Goal: Task Accomplishment & Management: Use online tool/utility

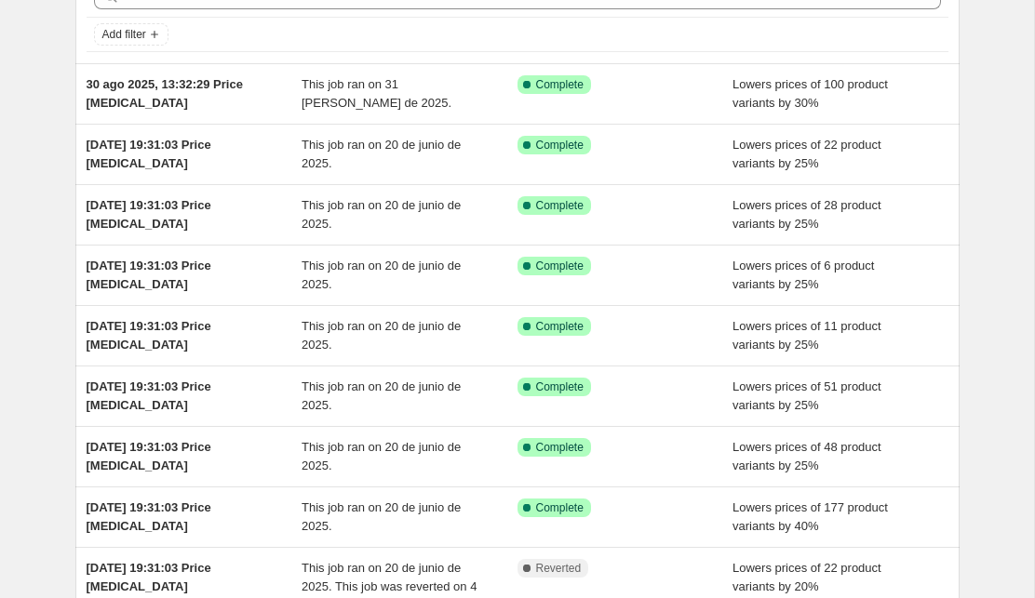
scroll to position [80, 0]
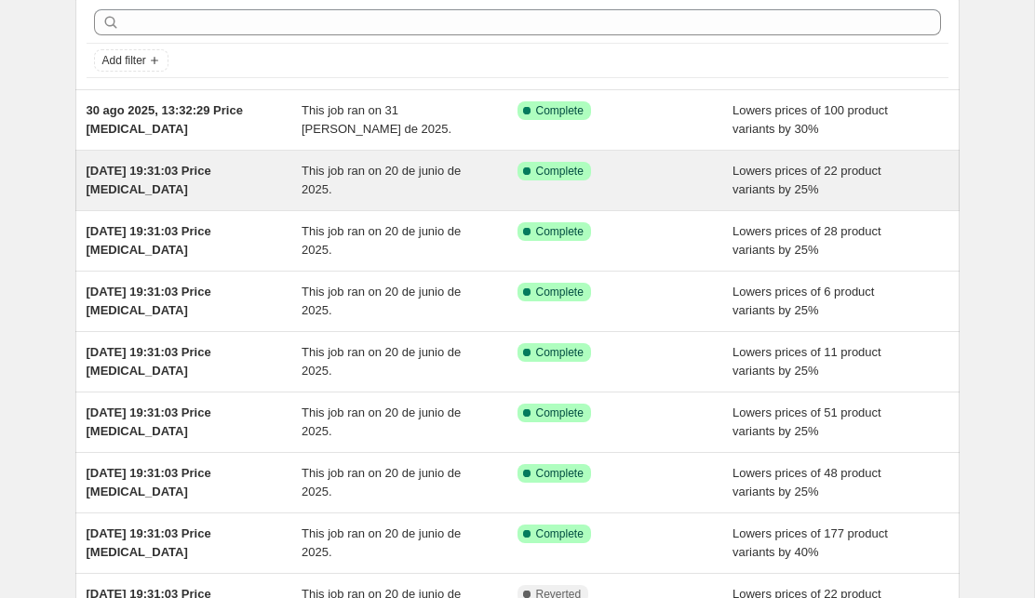
click at [475, 174] on div "This job ran on 20 de junio de 2025." at bounding box center [410, 180] width 216 height 37
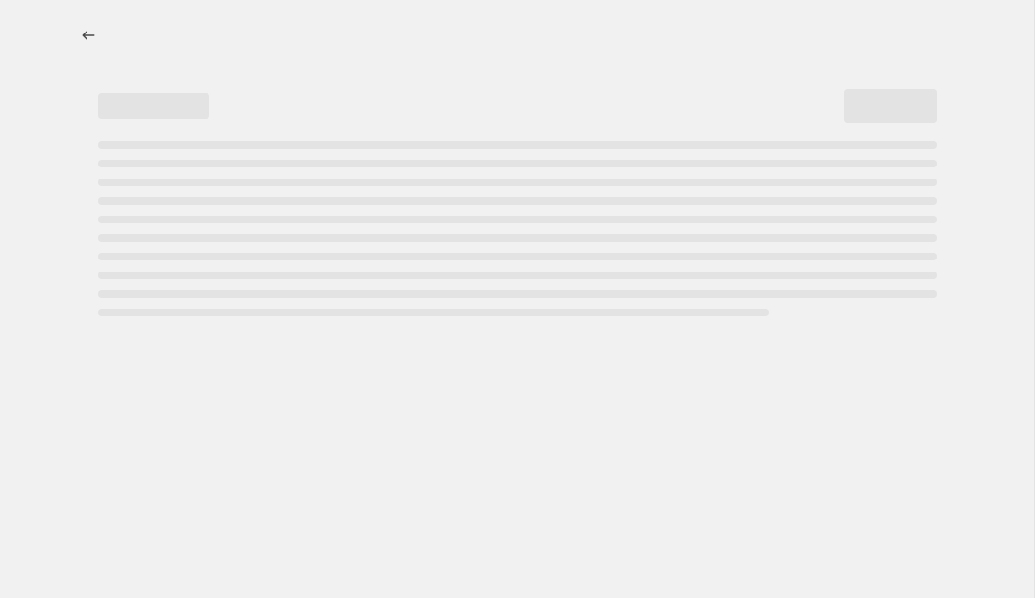
select select "percentage"
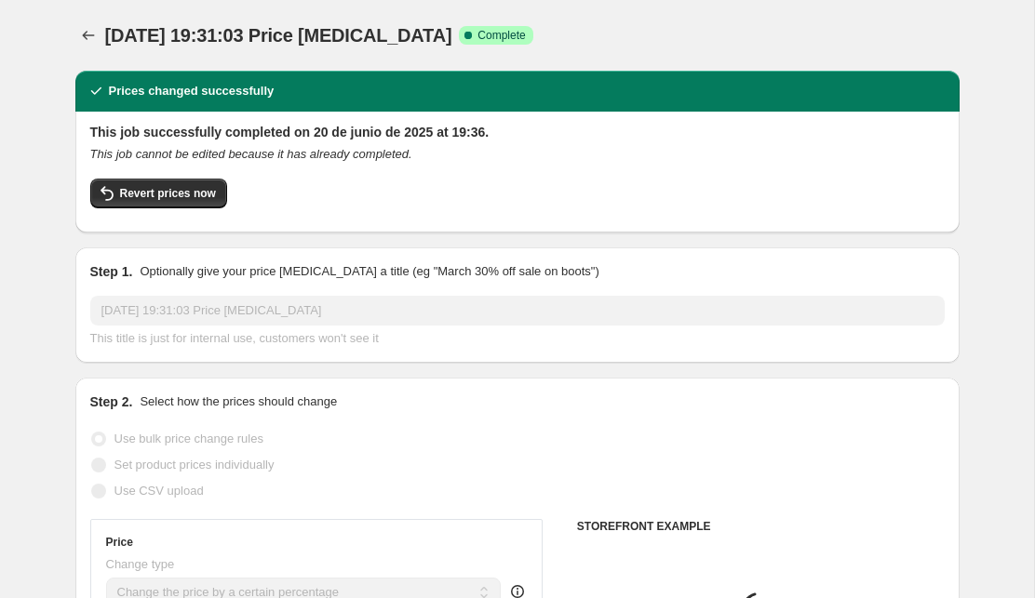
select select "collection"
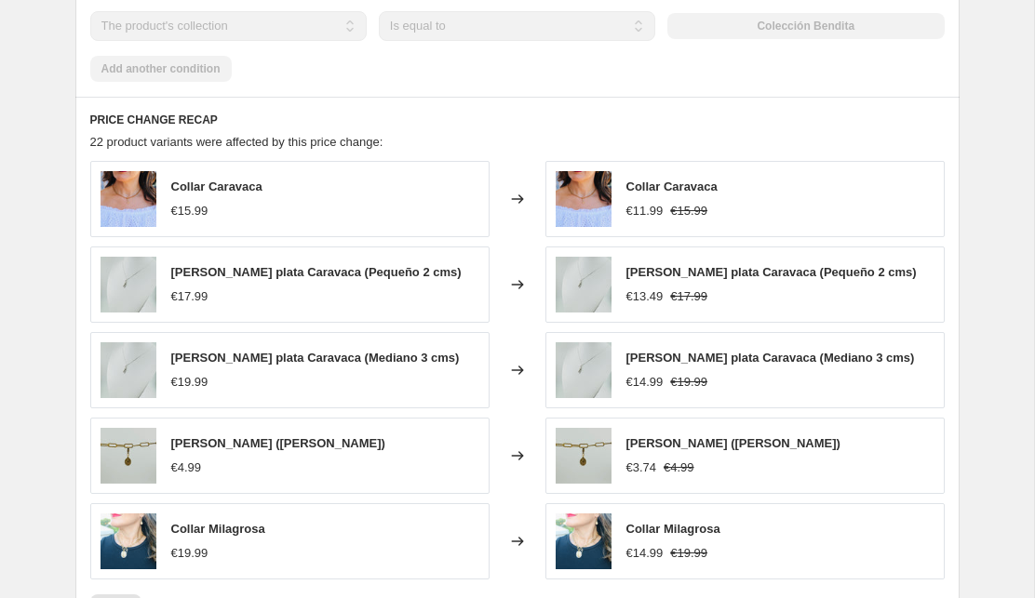
scroll to position [1333, 0]
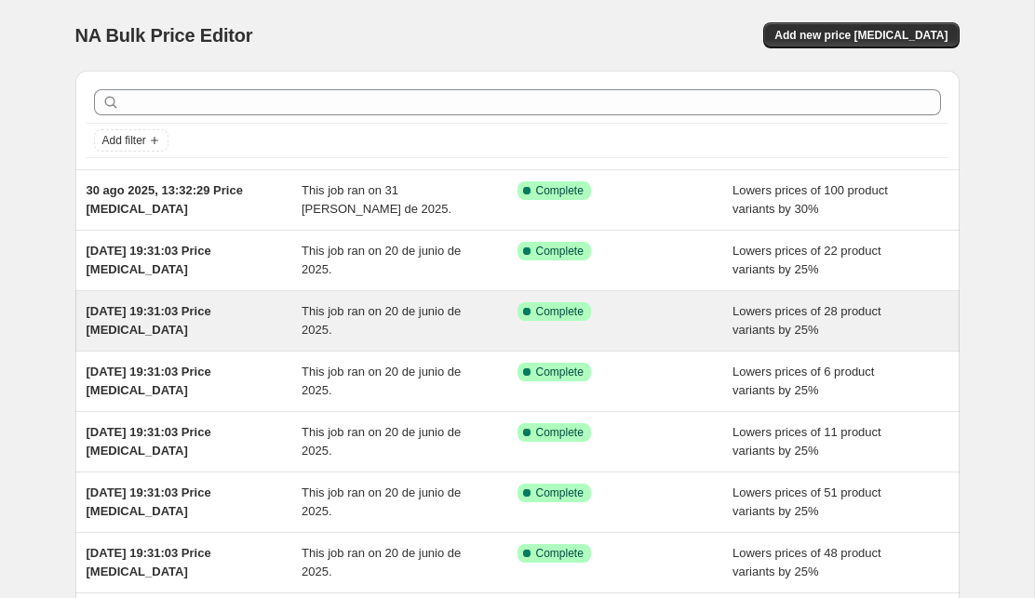
click at [395, 326] on div "This job ran on 20 de junio de 2025." at bounding box center [410, 320] width 216 height 37
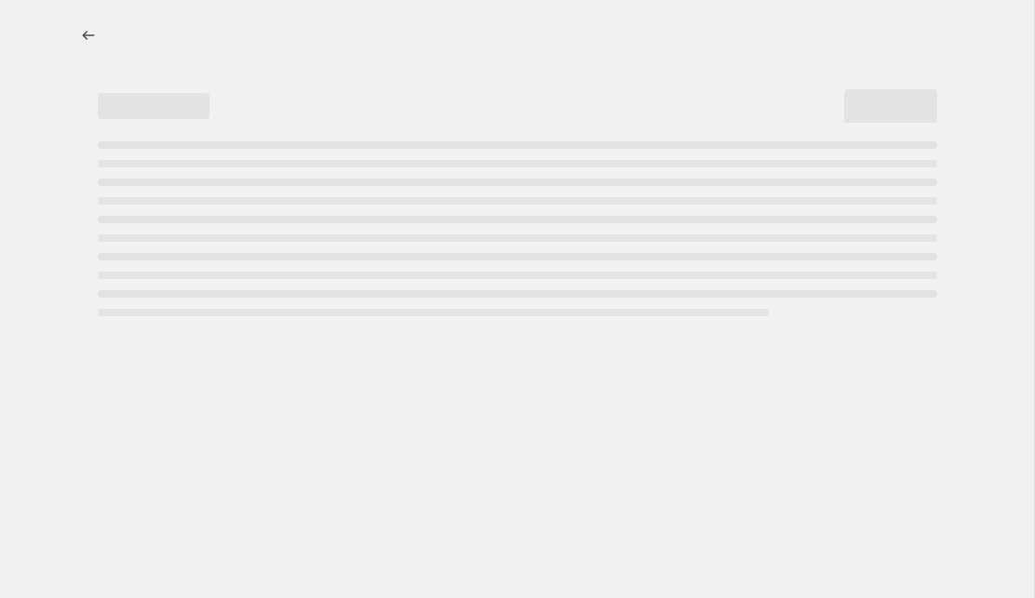
select select "percentage"
select select "collection"
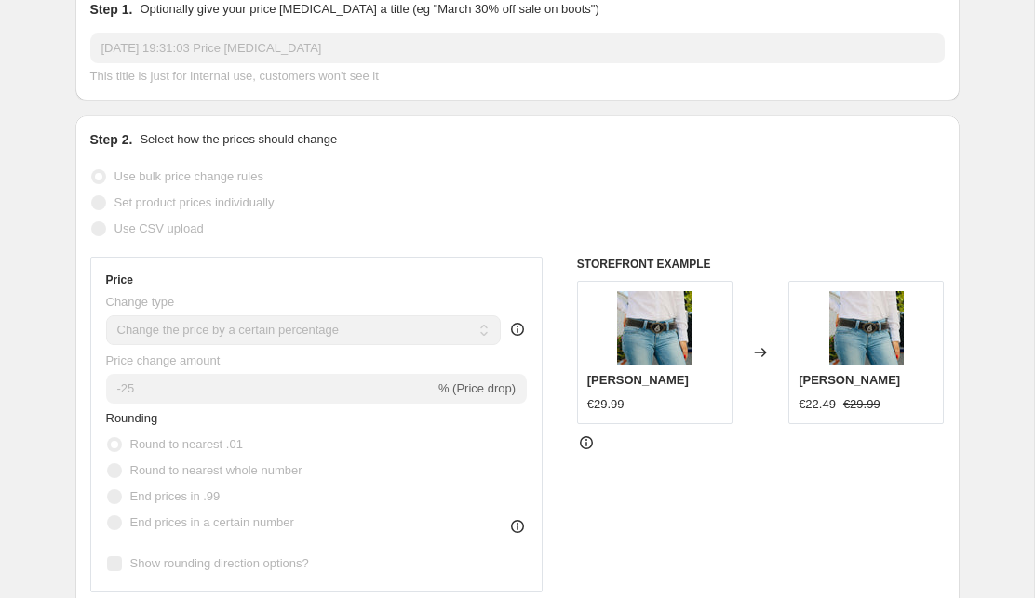
scroll to position [290, 0]
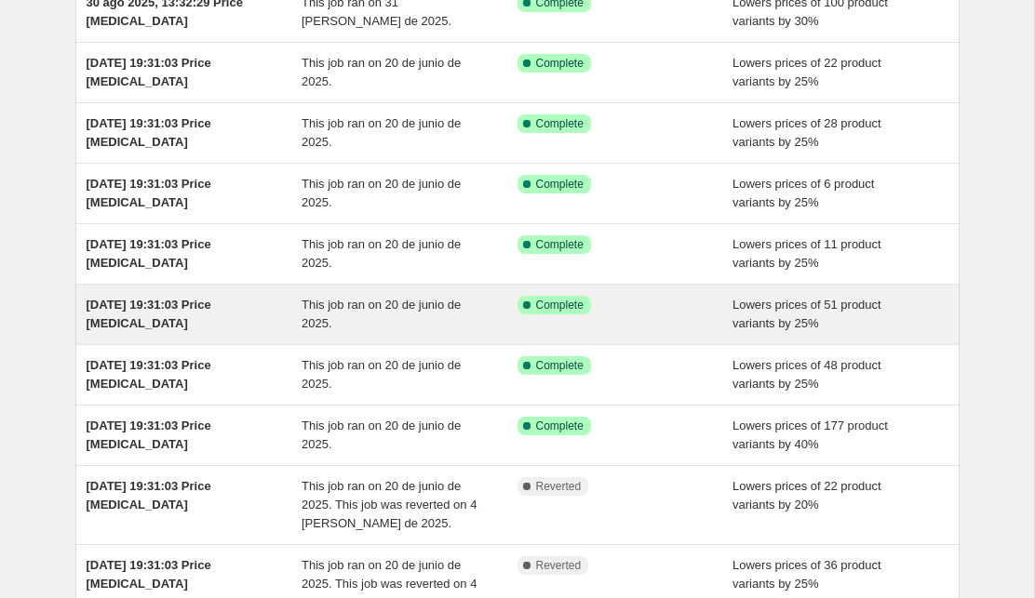
scroll to position [209, 0]
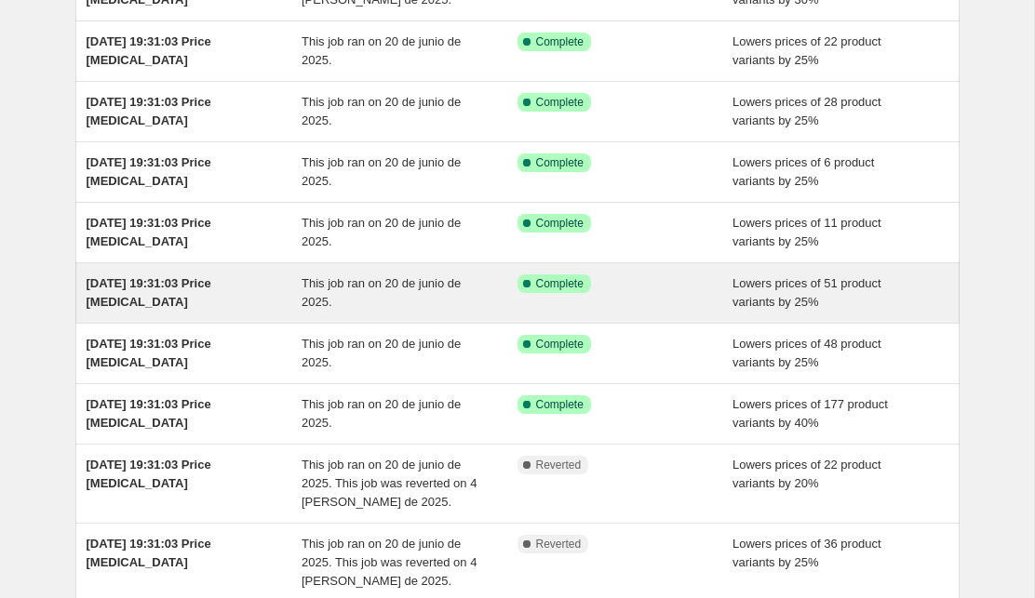
click at [302, 297] on span "This job ran on 20 de junio de 2025." at bounding box center [381, 292] width 159 height 33
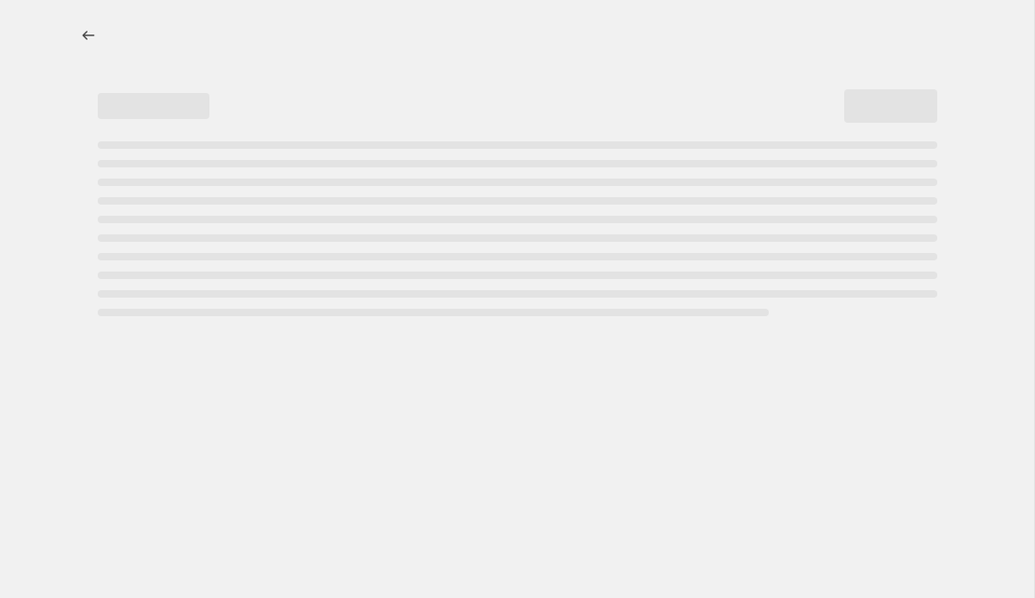
select select "percentage"
select select "collection"
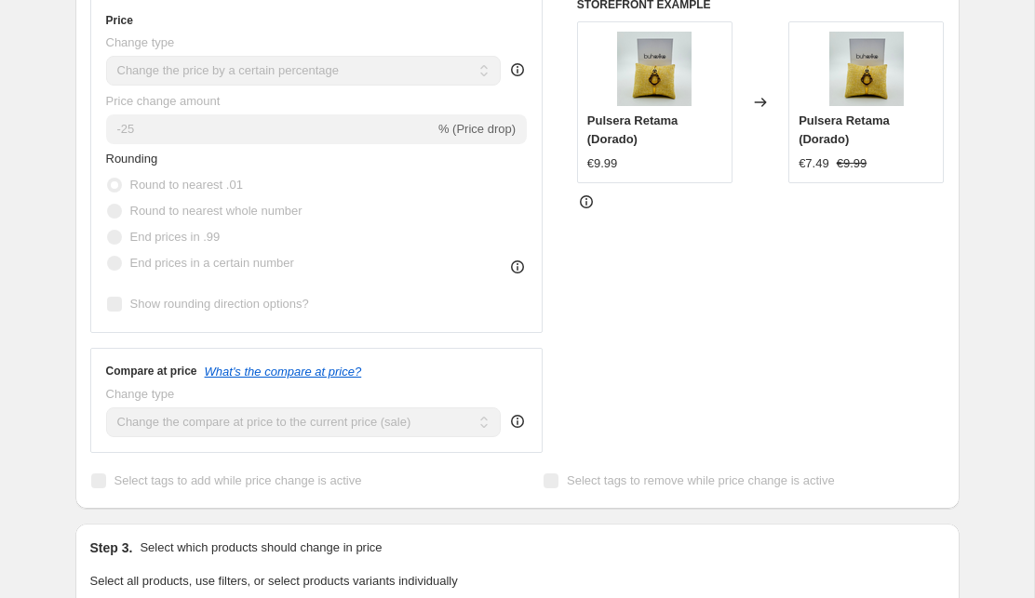
scroll to position [523, 0]
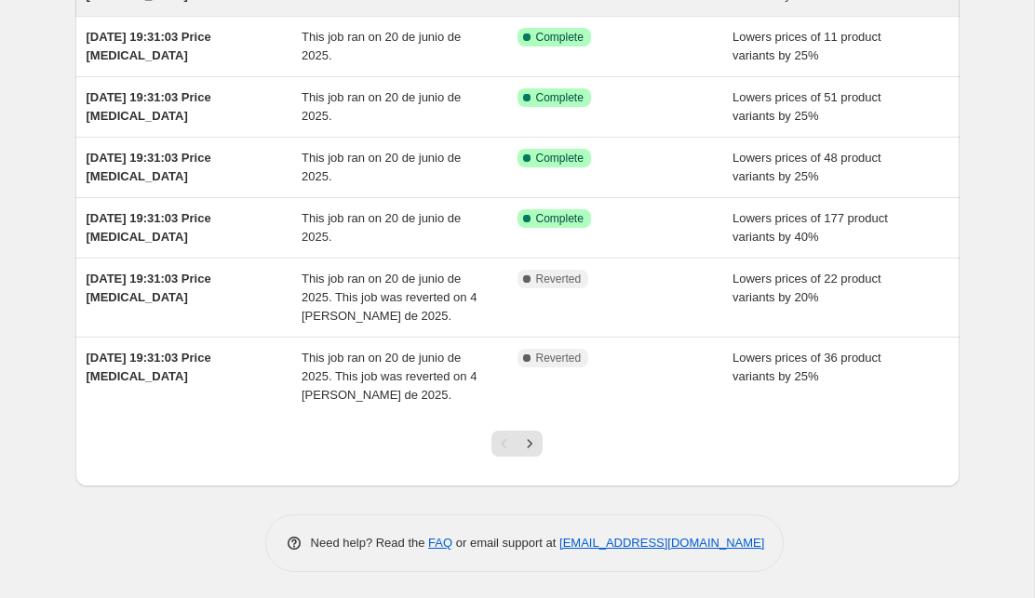
scroll to position [397, 0]
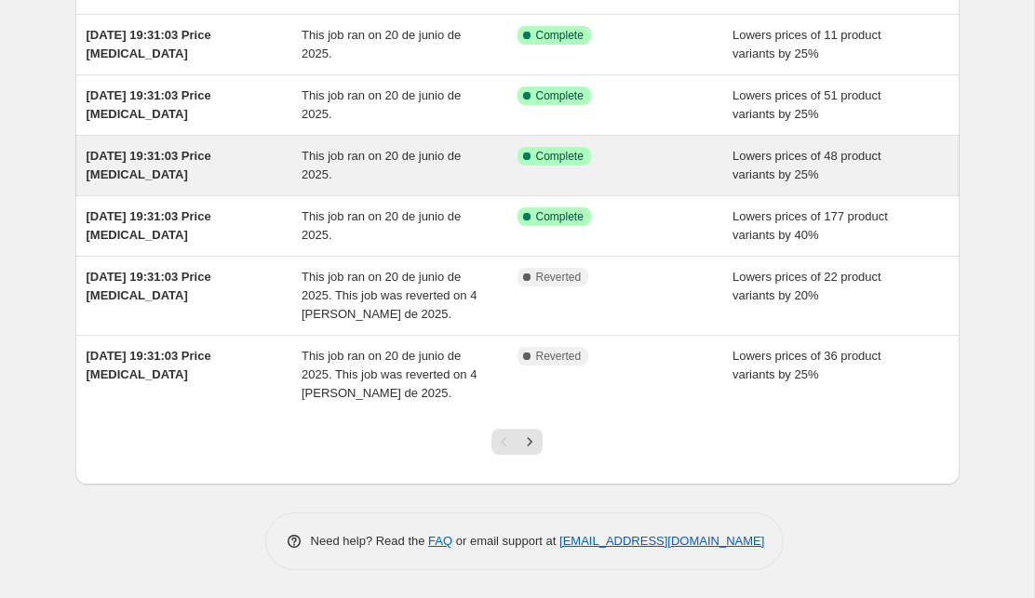
click at [375, 173] on div "This job ran on 20 de junio de 2025." at bounding box center [410, 165] width 216 height 37
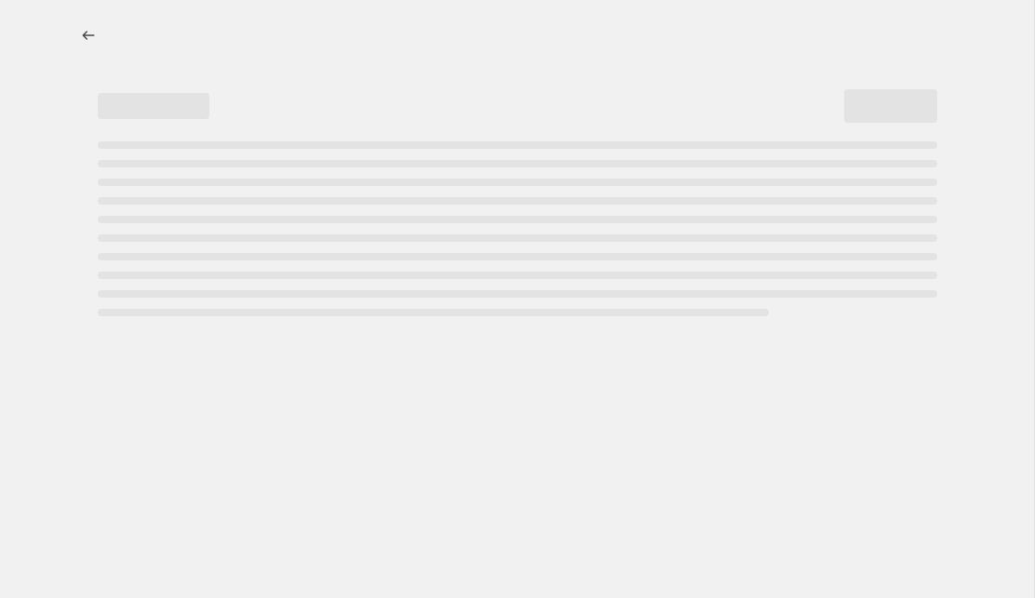
select select "percentage"
select select "collection"
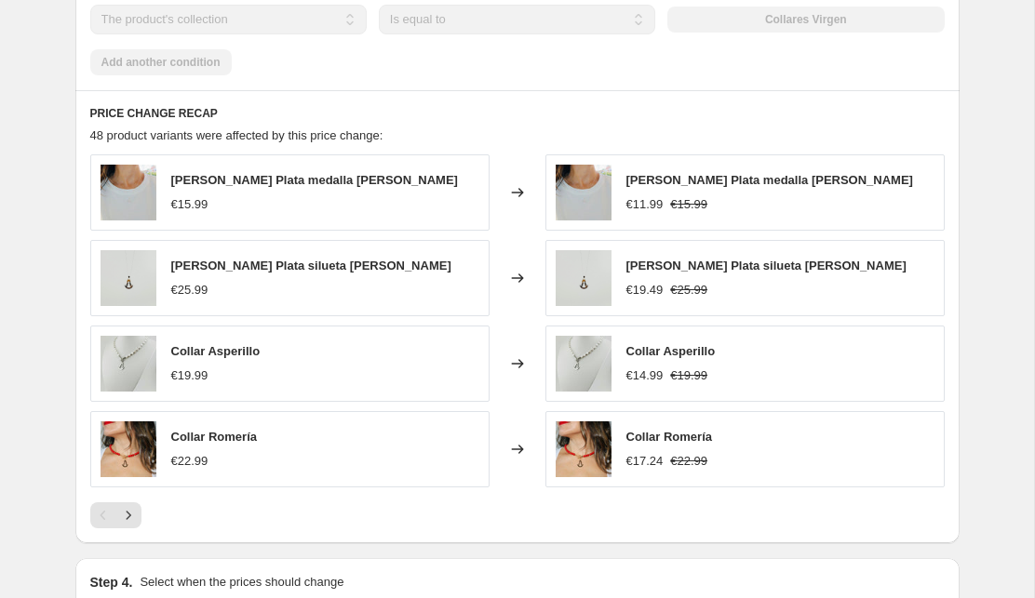
scroll to position [1336, 0]
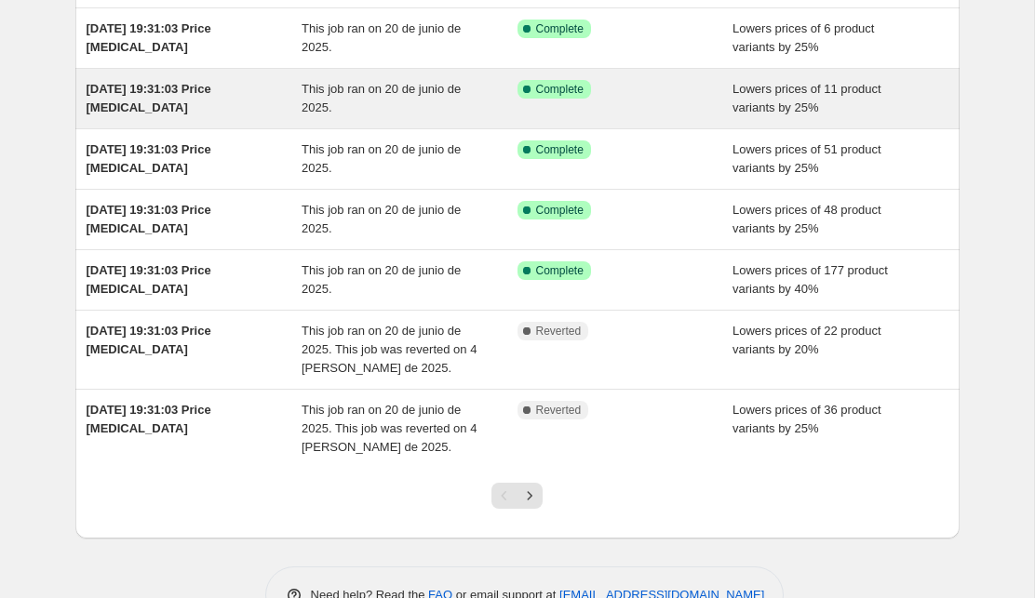
scroll to position [397, 0]
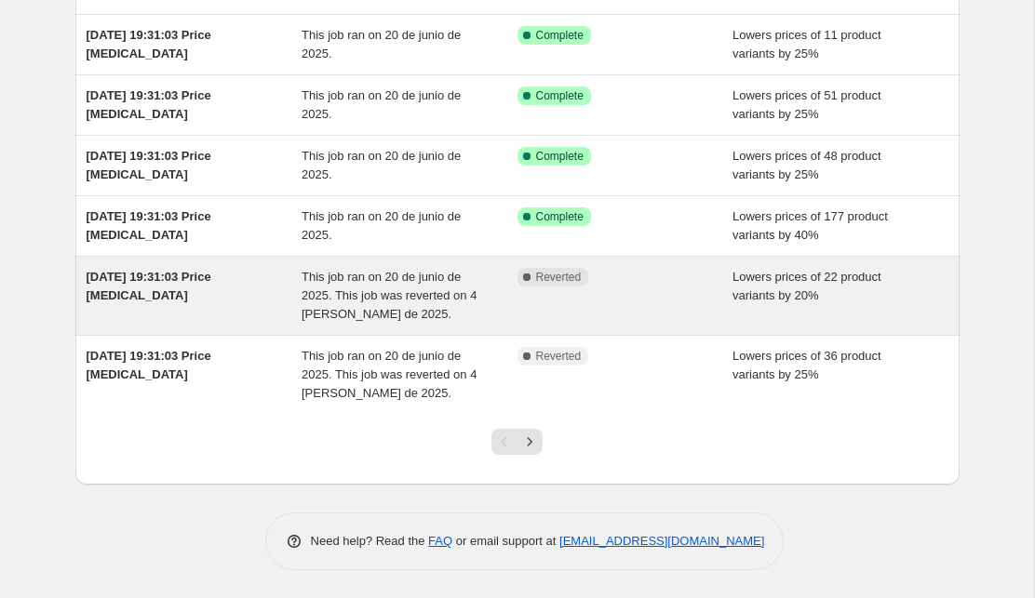
click at [355, 302] on span "This job ran on 20 de junio de 2025. This job was reverted on 4 [PERSON_NAME] d…" at bounding box center [389, 295] width 175 height 51
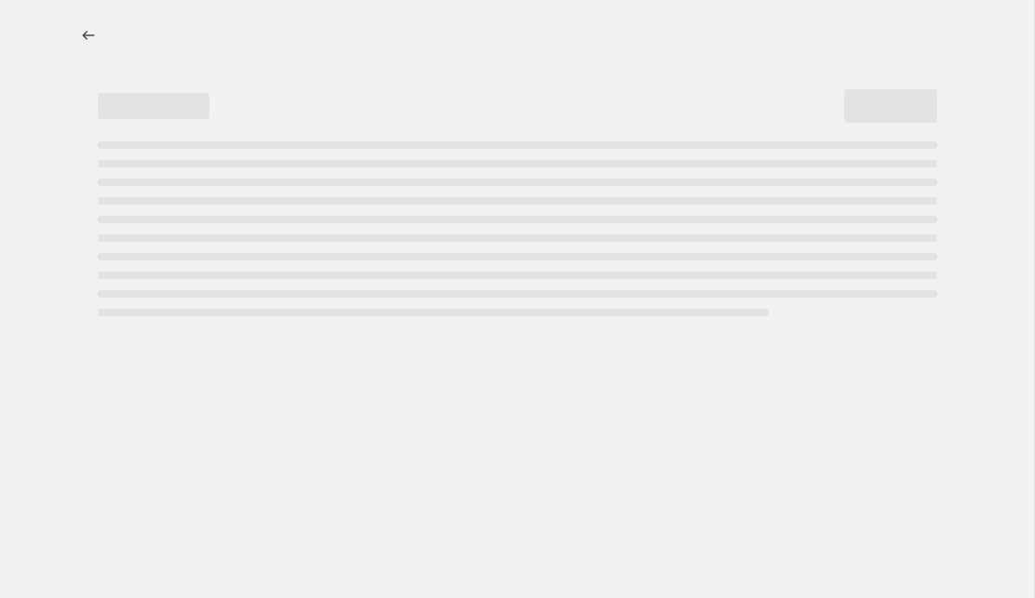
select select "percentage"
select select "collection"
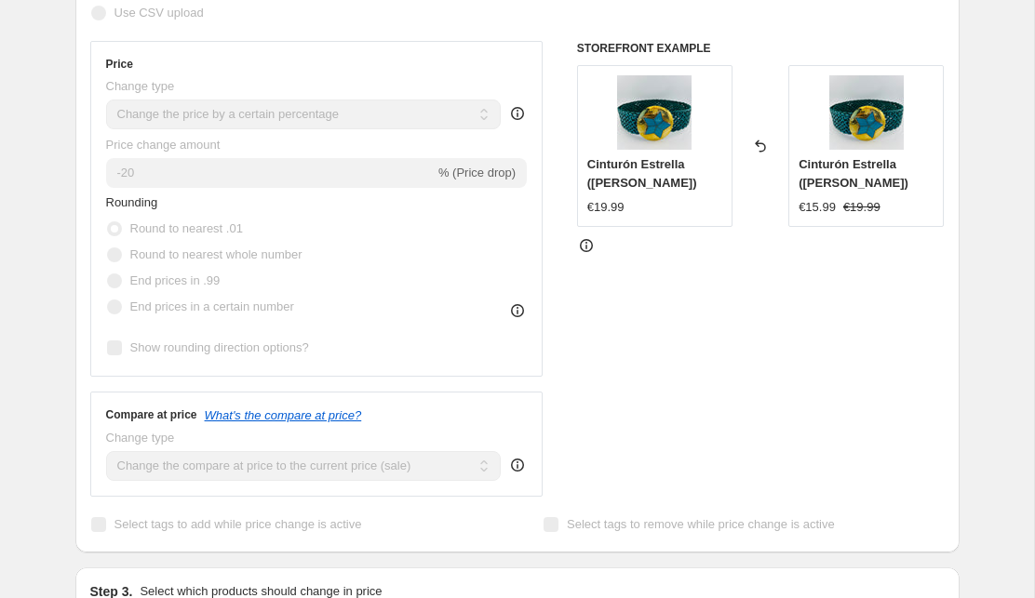
scroll to position [427, 0]
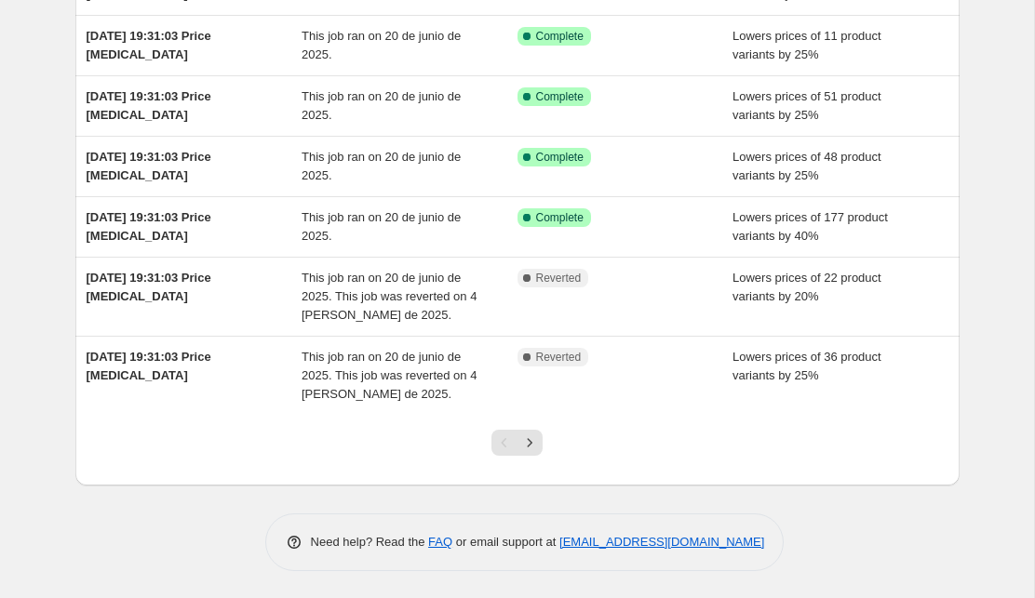
scroll to position [397, 0]
click at [530, 440] on icon "Next" at bounding box center [529, 442] width 19 height 19
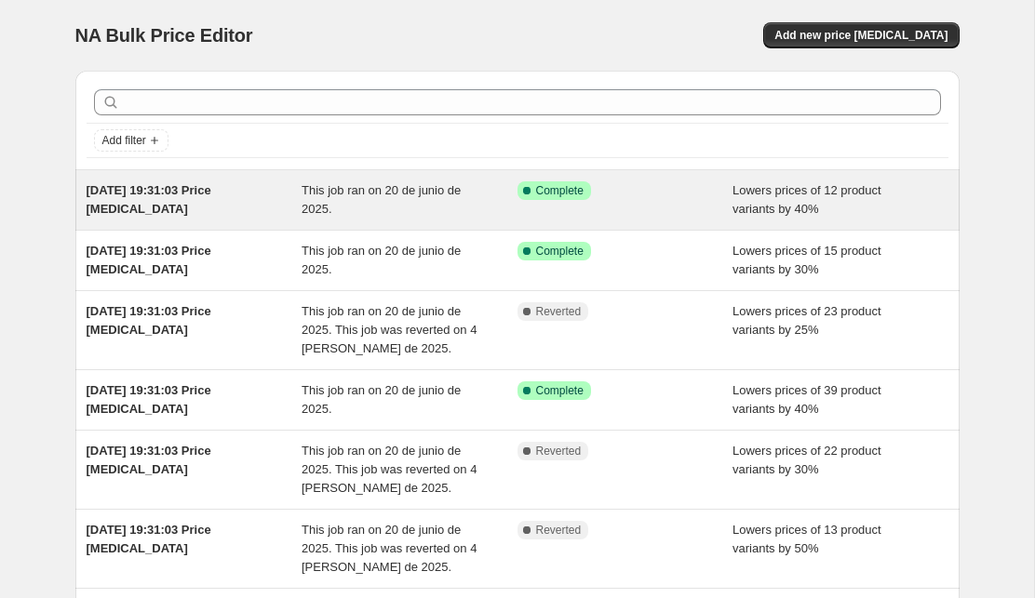
click at [257, 208] on div "[DATE] 19:31:03 Price [MEDICAL_DATA]" at bounding box center [195, 199] width 216 height 37
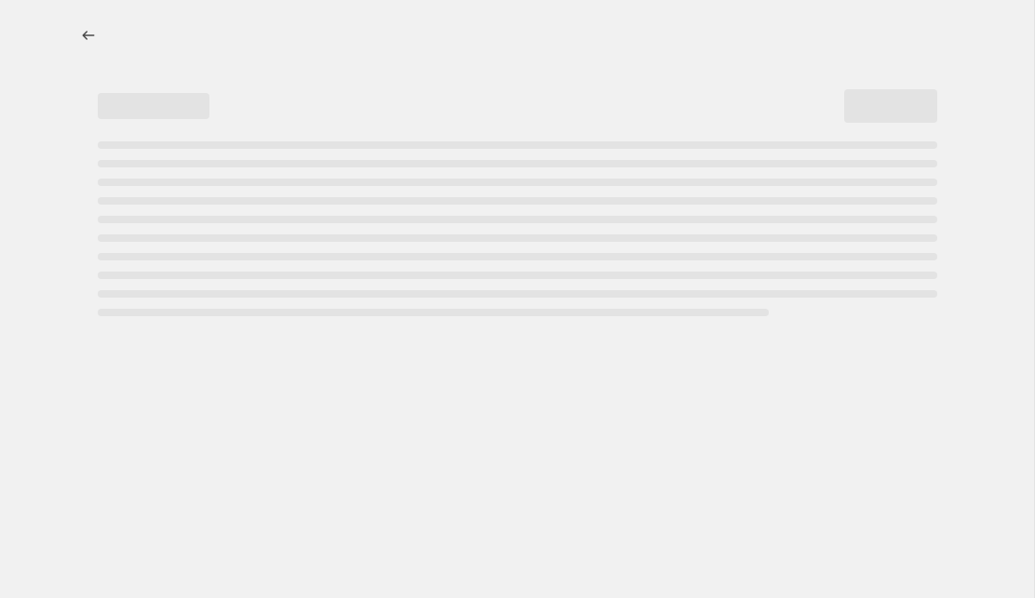
select select "percentage"
select select "collection"
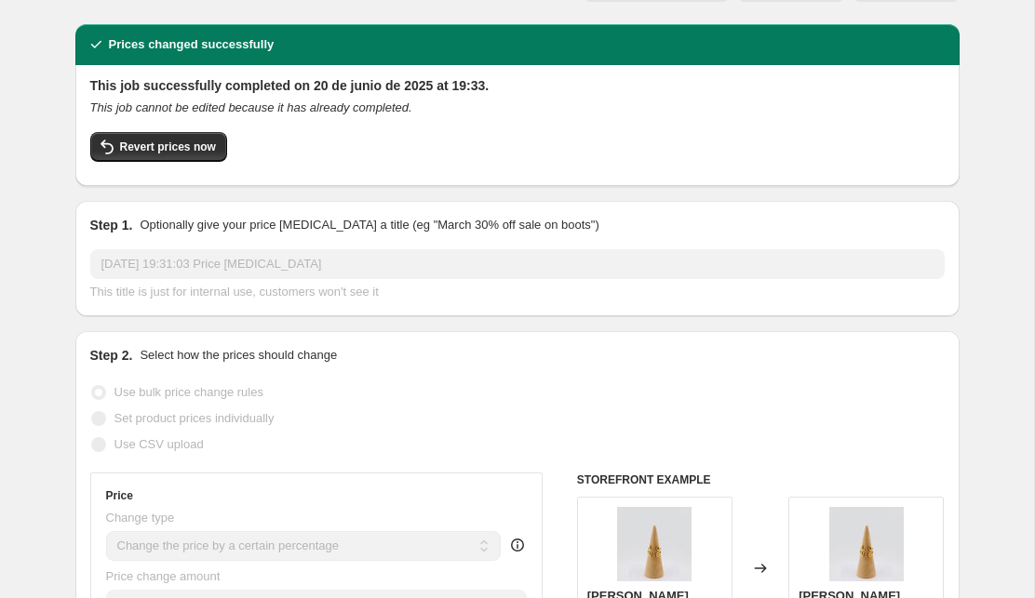
scroll to position [46, 0]
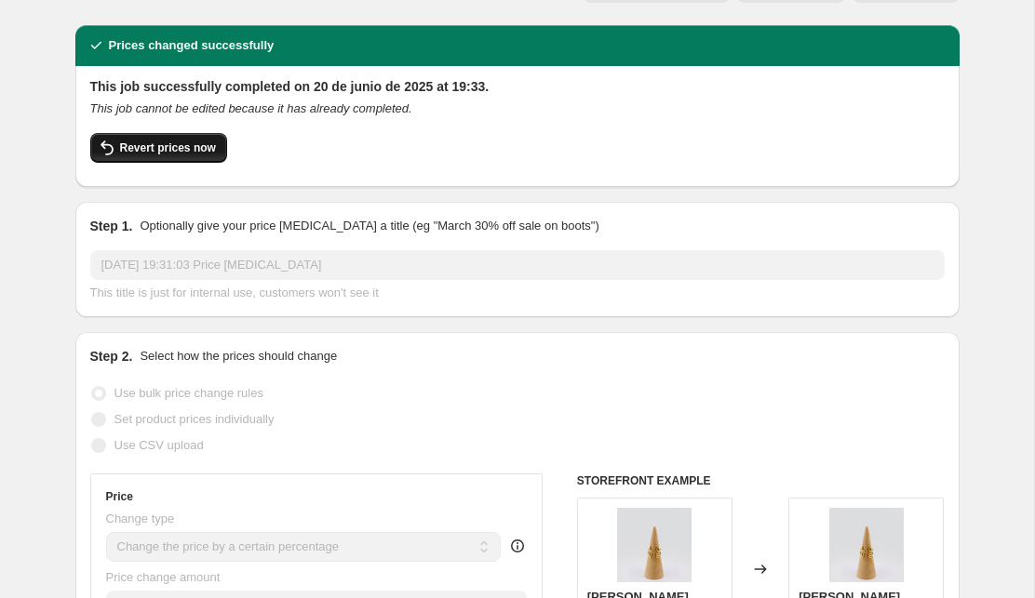
click at [208, 152] on span "Revert prices now" at bounding box center [168, 148] width 96 height 15
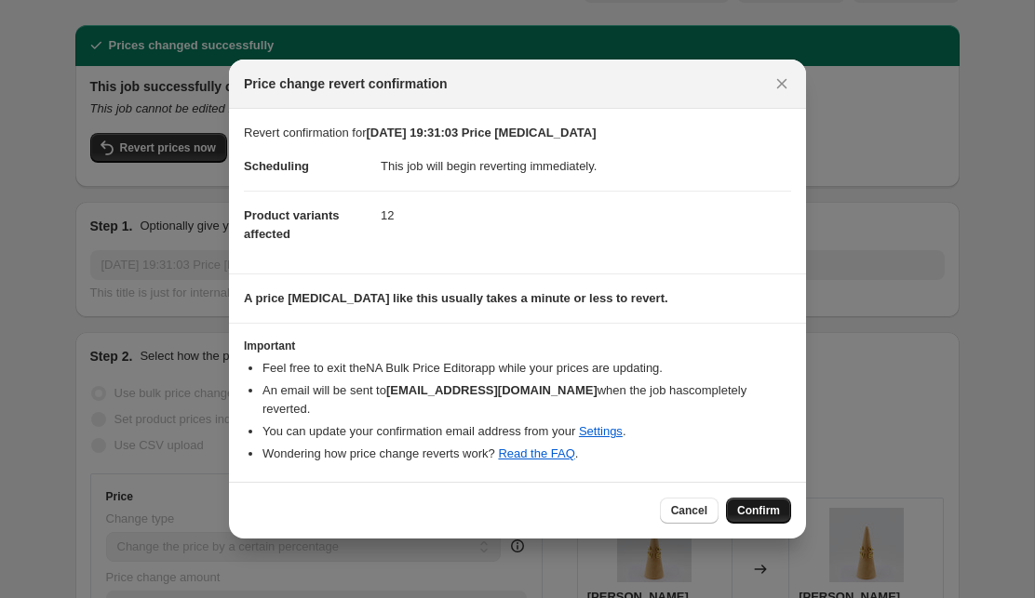
click at [755, 503] on span "Confirm" at bounding box center [758, 510] width 43 height 15
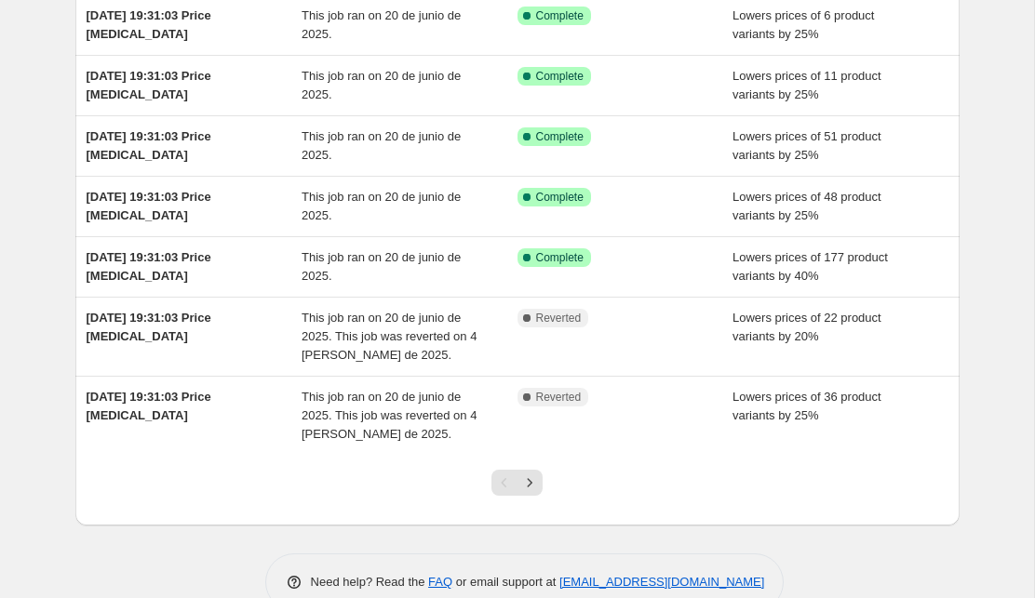
scroll to position [397, 0]
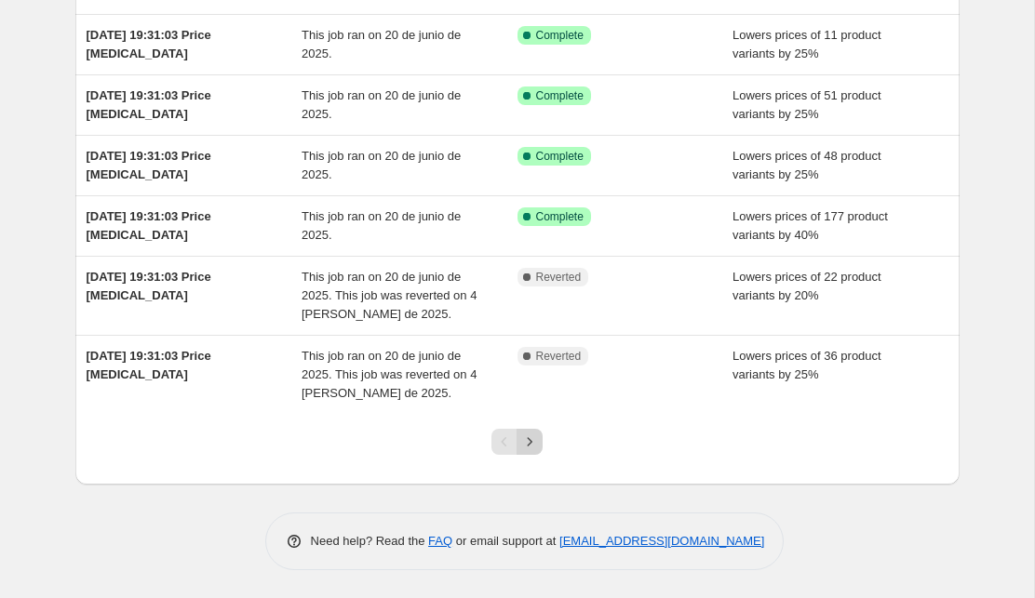
click at [533, 437] on icon "Next" at bounding box center [529, 442] width 19 height 19
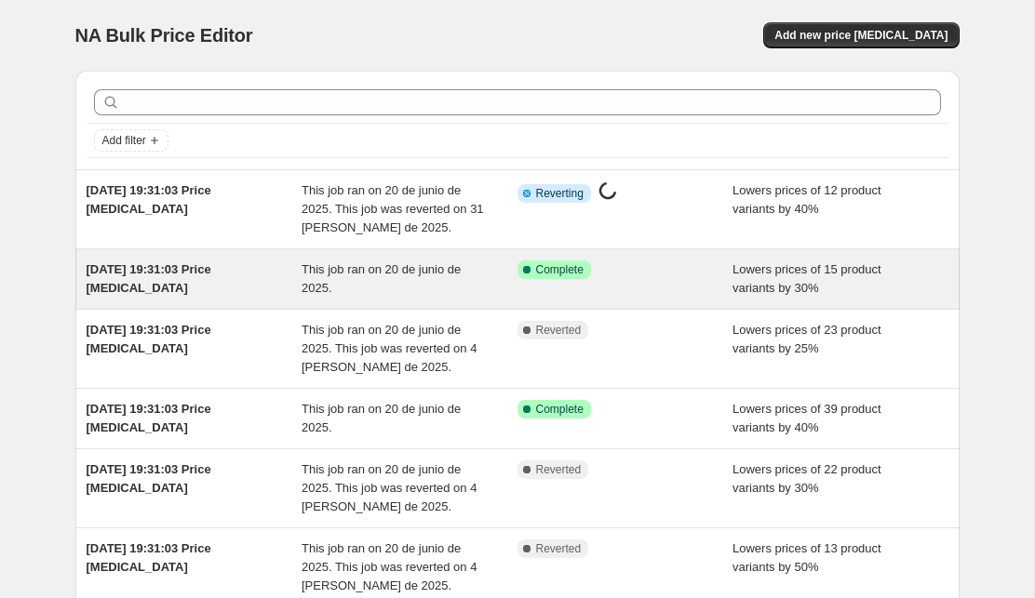
click at [422, 288] on div "This job ran on 20 de junio de 2025." at bounding box center [410, 279] width 216 height 37
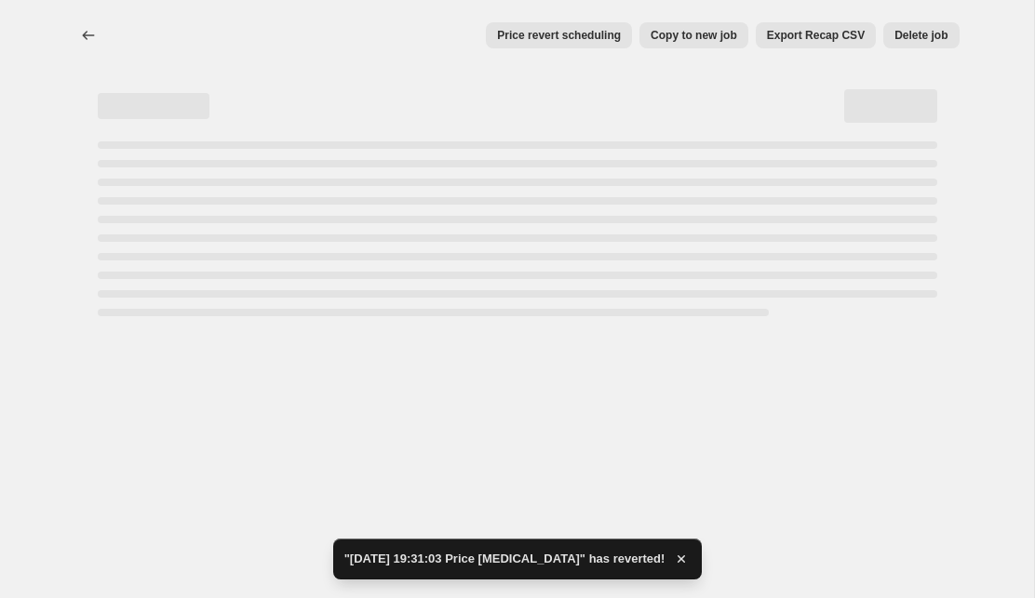
select select "percentage"
select select "collection"
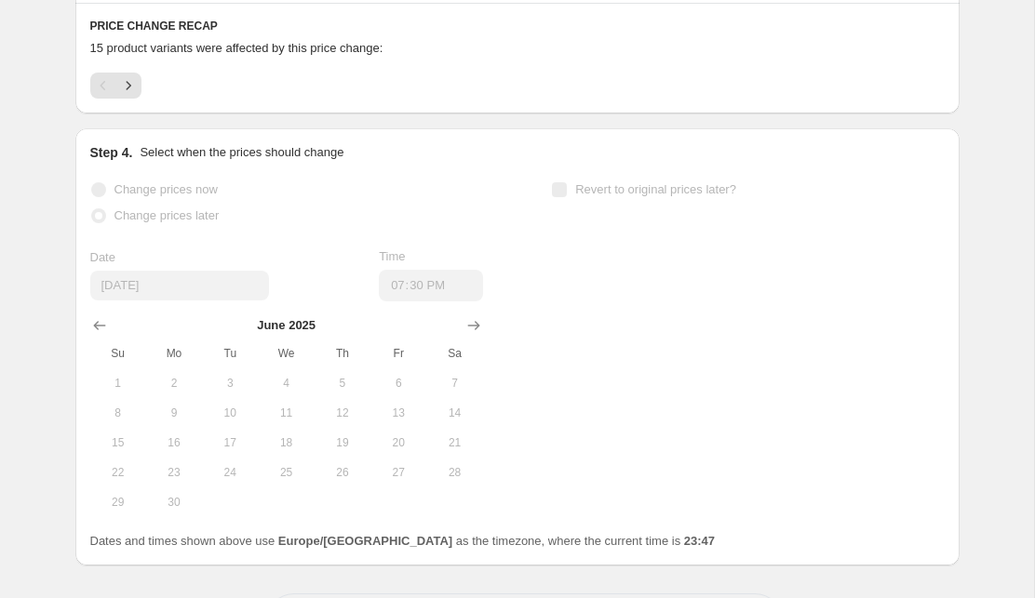
scroll to position [1497, 0]
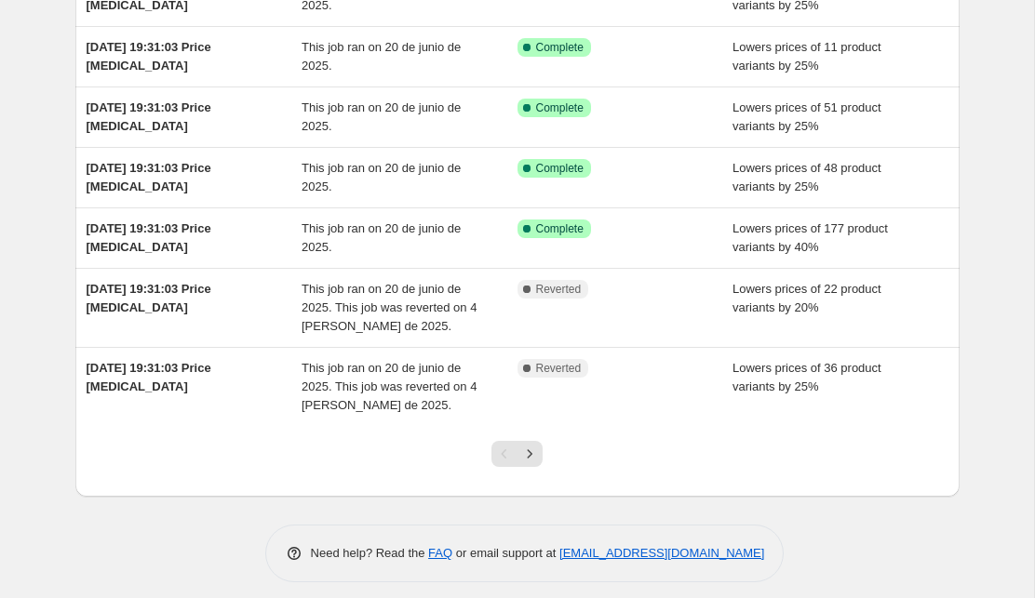
scroll to position [388, 0]
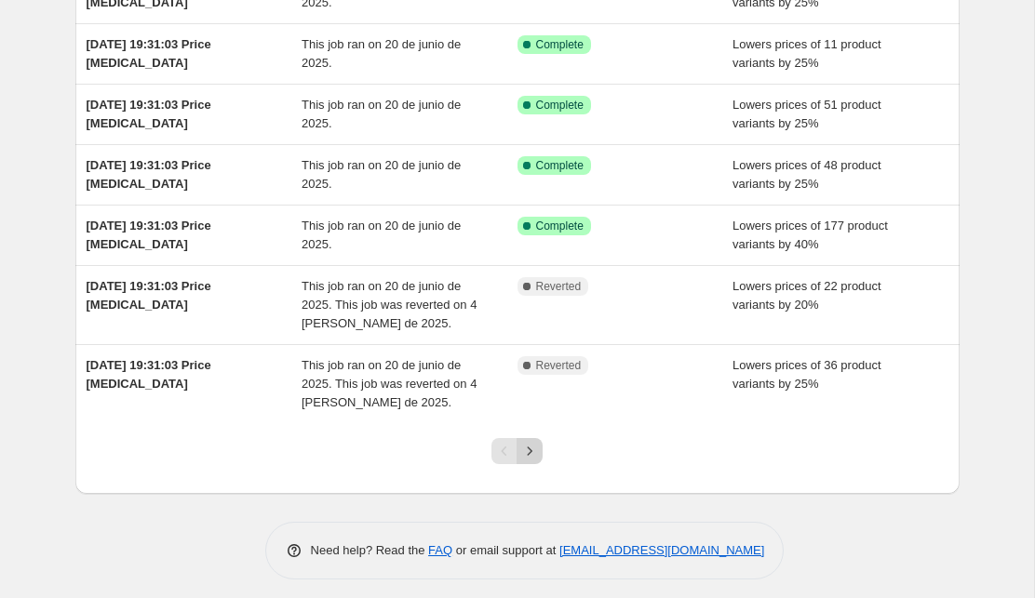
click at [526, 455] on icon "Next" at bounding box center [529, 451] width 19 height 19
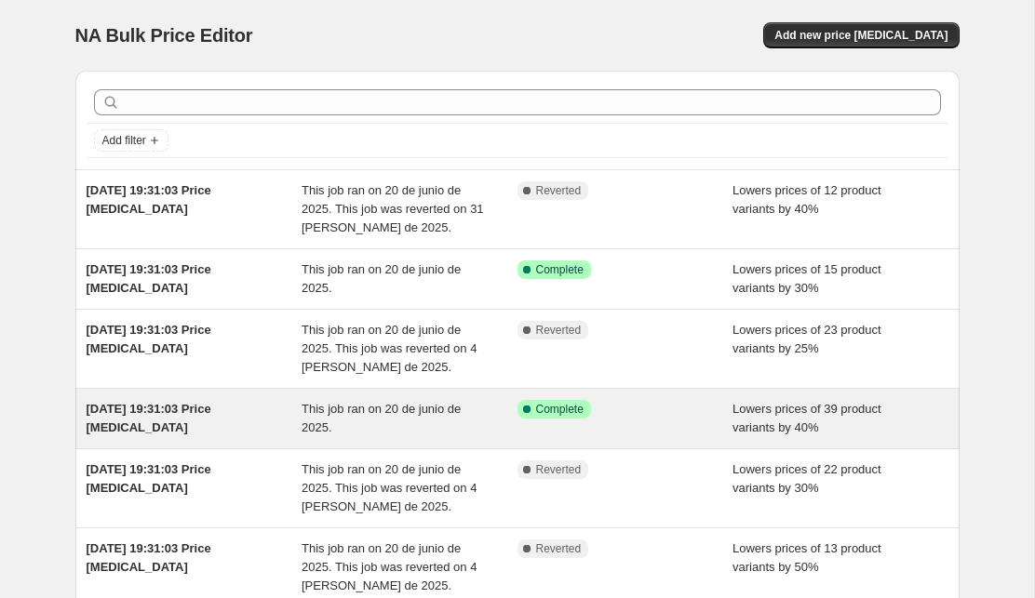
click at [436, 412] on span "This job ran on 20 de junio de 2025." at bounding box center [381, 418] width 159 height 33
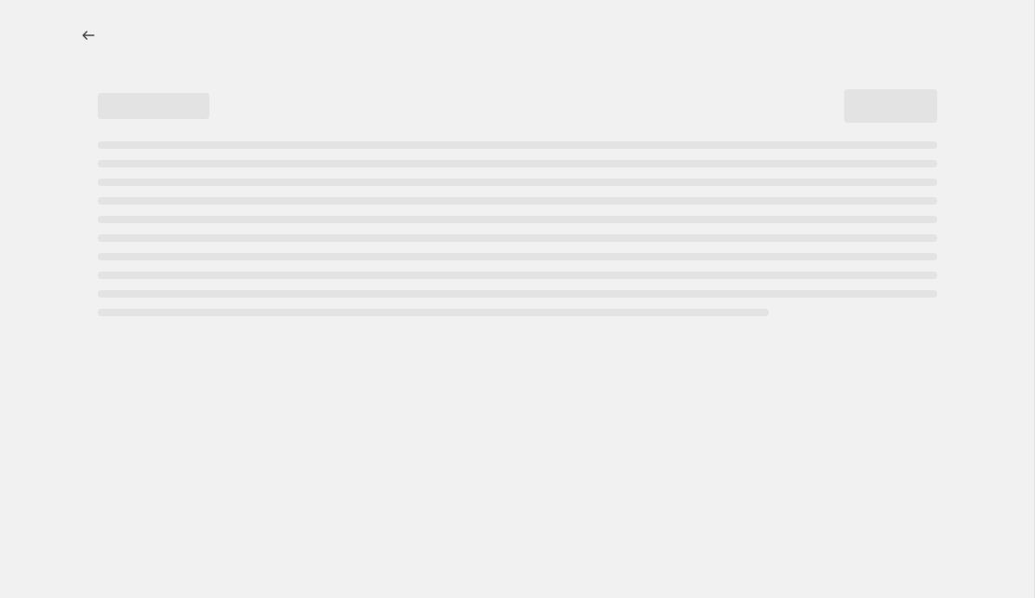
select select "percentage"
select select "collection"
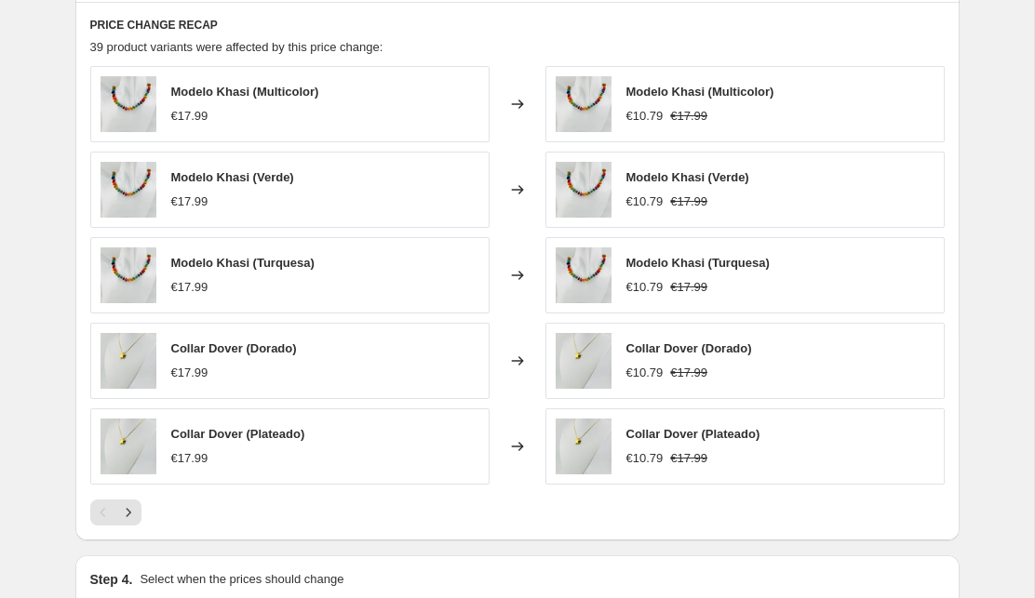
scroll to position [1418, 0]
click at [131, 516] on icon "Next" at bounding box center [128, 512] width 19 height 19
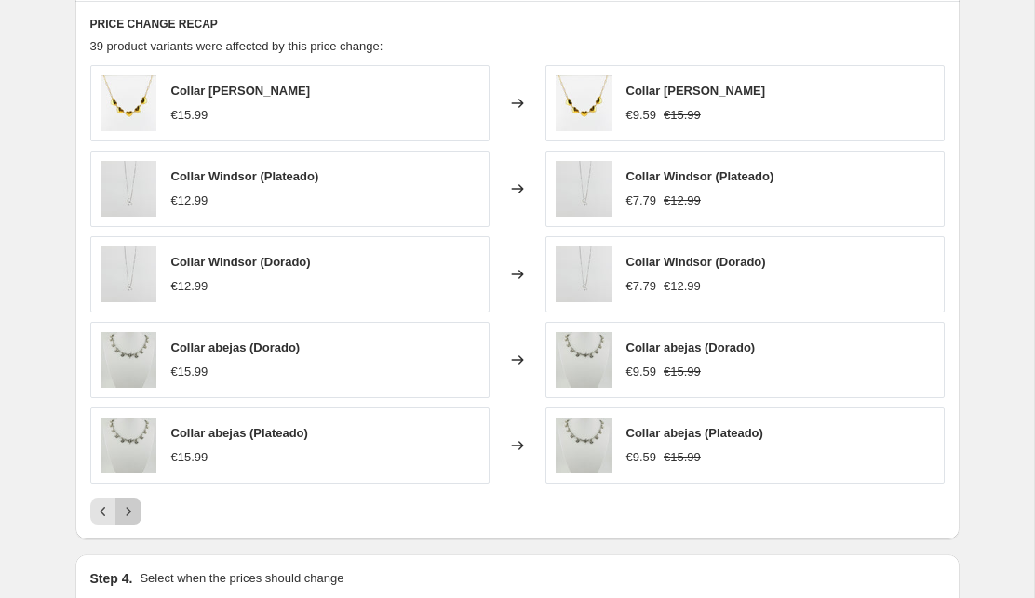
click at [132, 513] on icon "Next" at bounding box center [128, 512] width 19 height 19
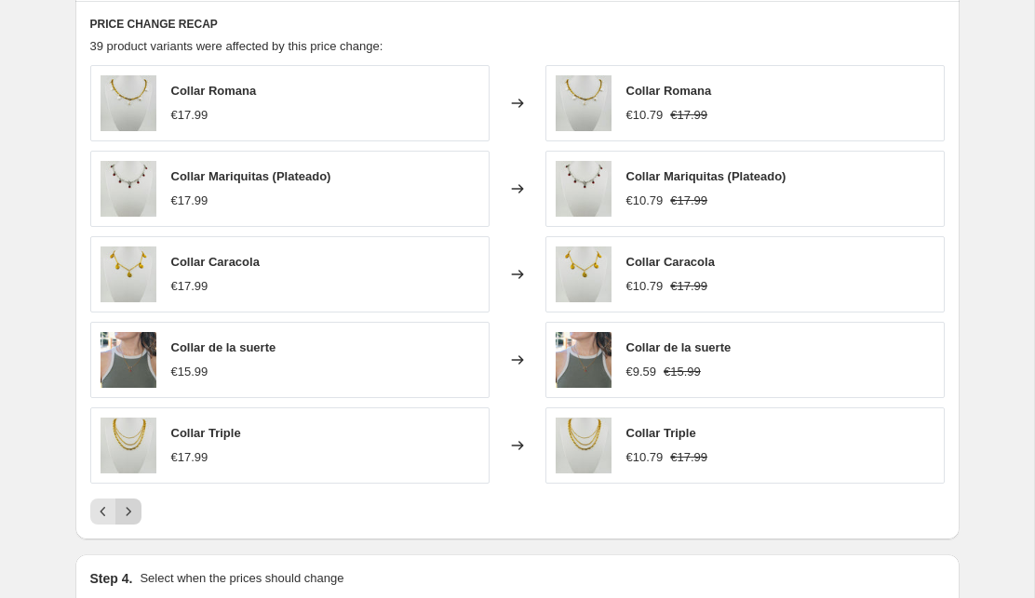
click at [130, 516] on icon "Next" at bounding box center [128, 512] width 19 height 19
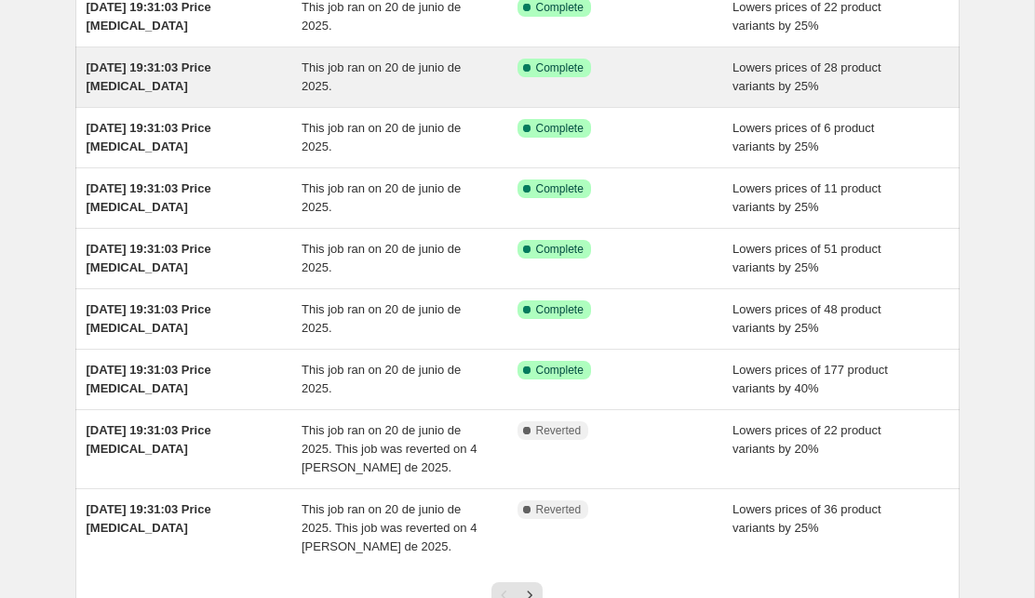
scroll to position [397, 0]
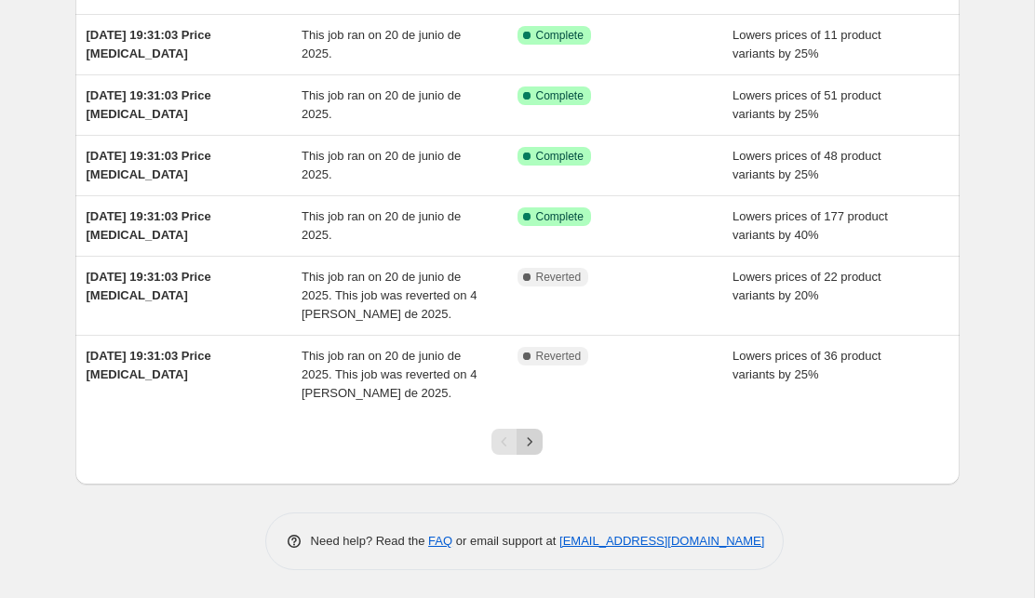
click at [530, 442] on icon "Next" at bounding box center [530, 441] width 5 height 8
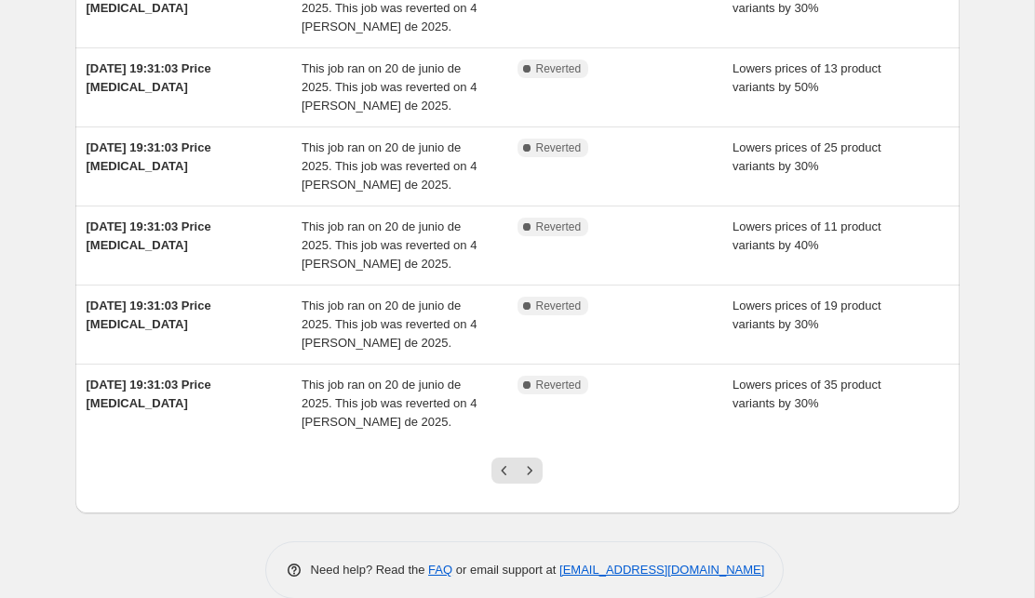
scroll to position [509, 0]
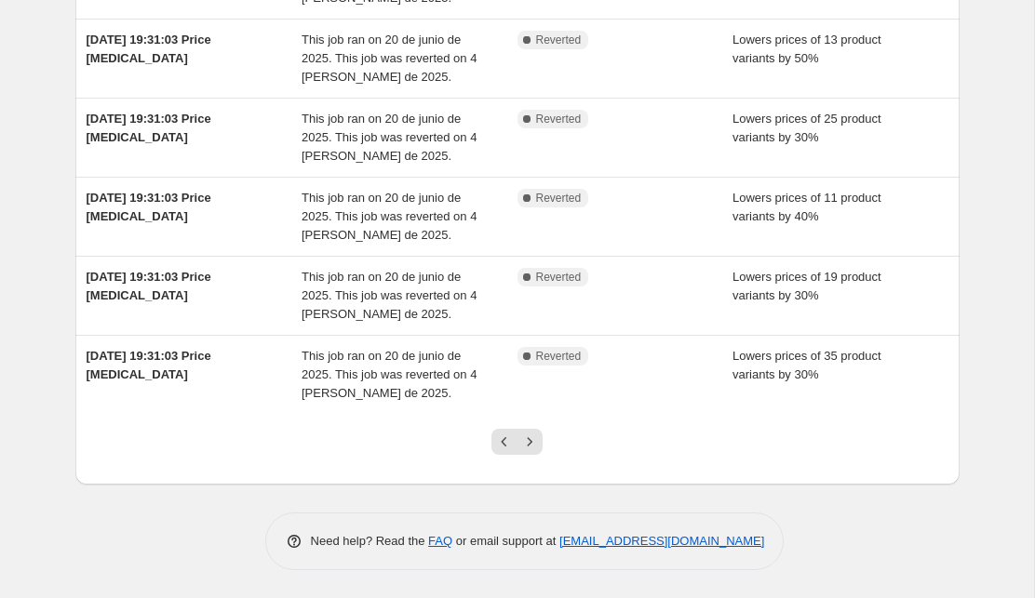
click at [530, 442] on icon "Next" at bounding box center [530, 441] width 5 height 8
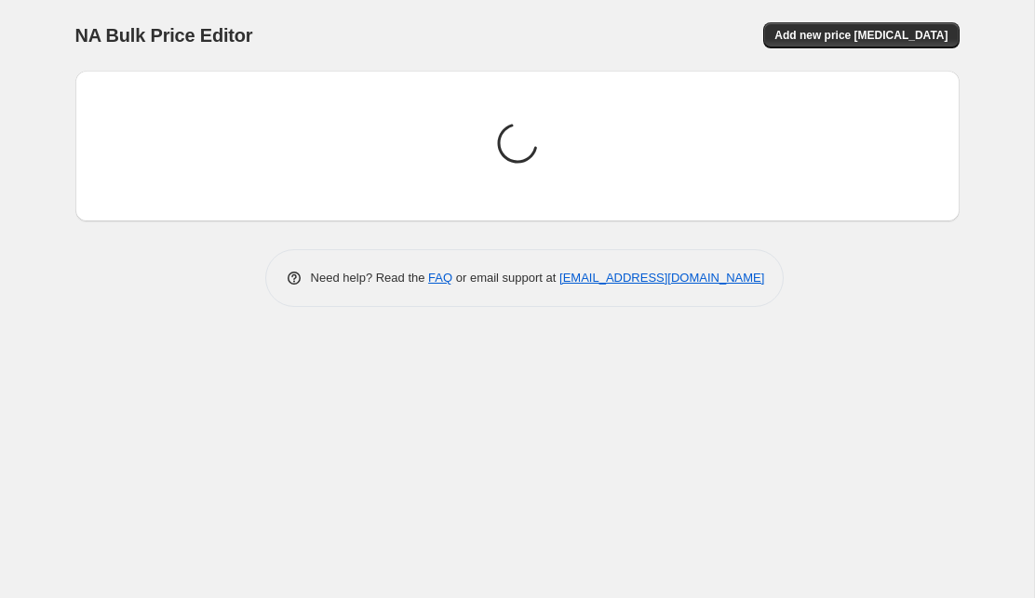
scroll to position [0, 0]
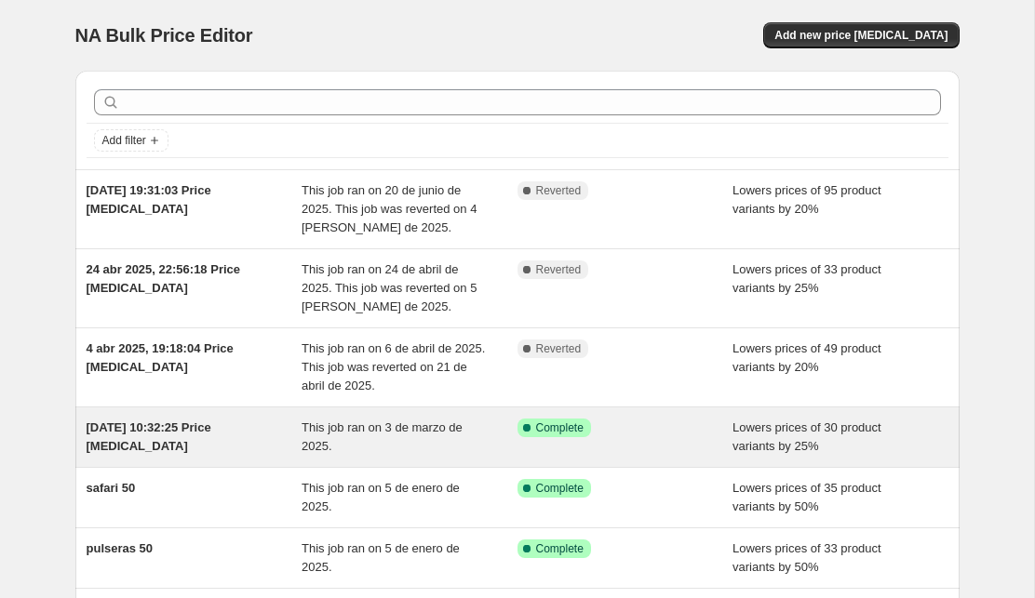
click at [431, 443] on div "This job ran on 3 de marzo de 2025." at bounding box center [410, 437] width 216 height 37
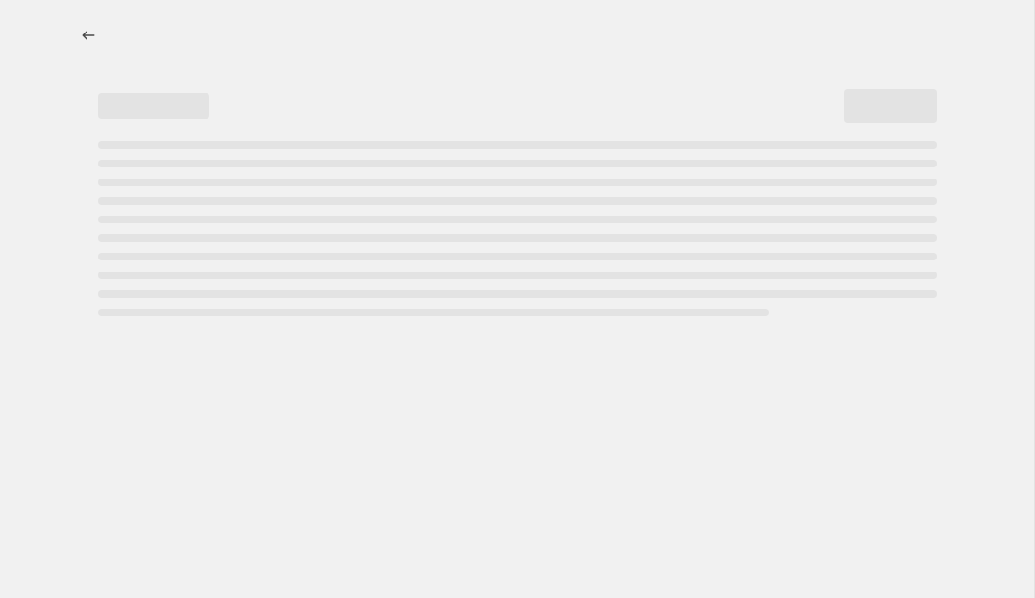
select select "percentage"
select select "collection"
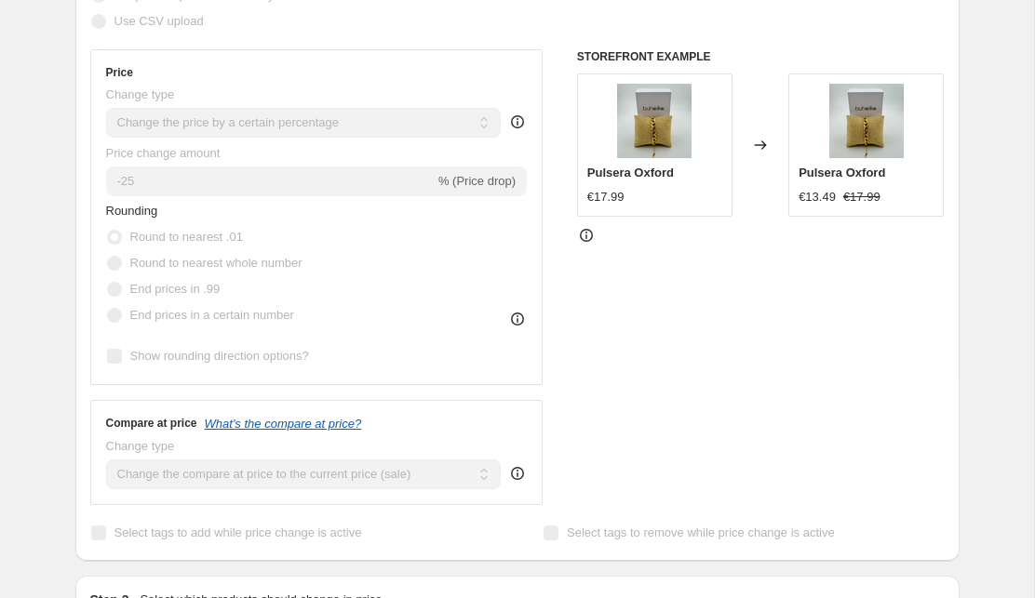
scroll to position [474, 0]
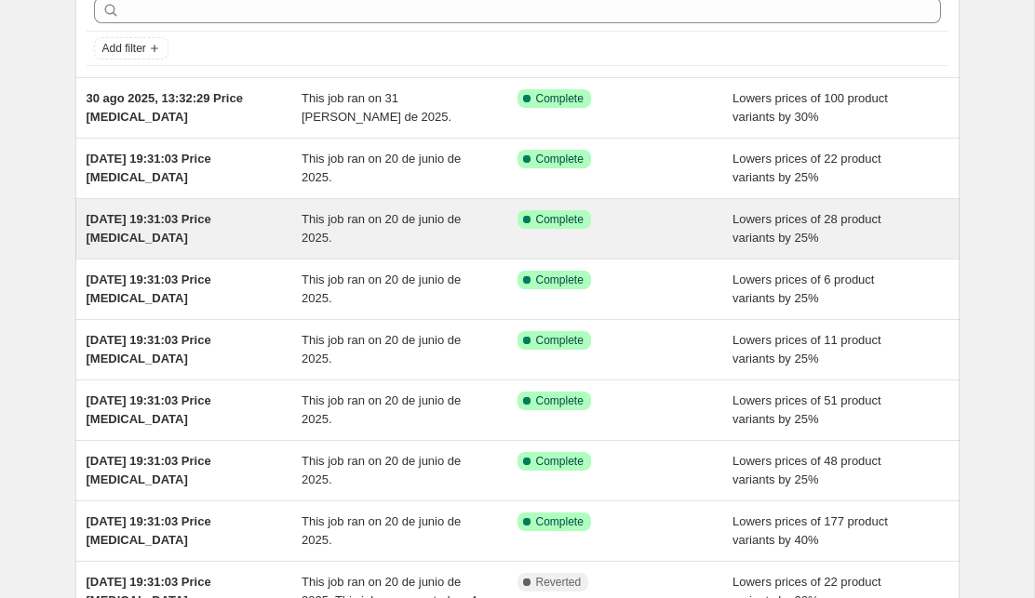
scroll to position [100, 0]
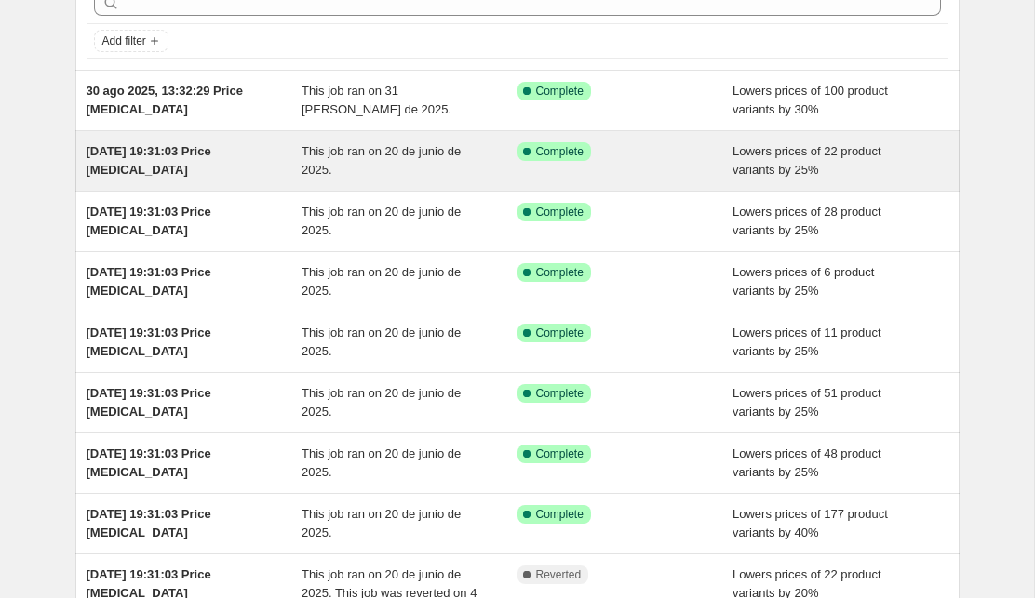
click at [360, 170] on div "This job ran on 20 de junio de 2025." at bounding box center [410, 160] width 216 height 37
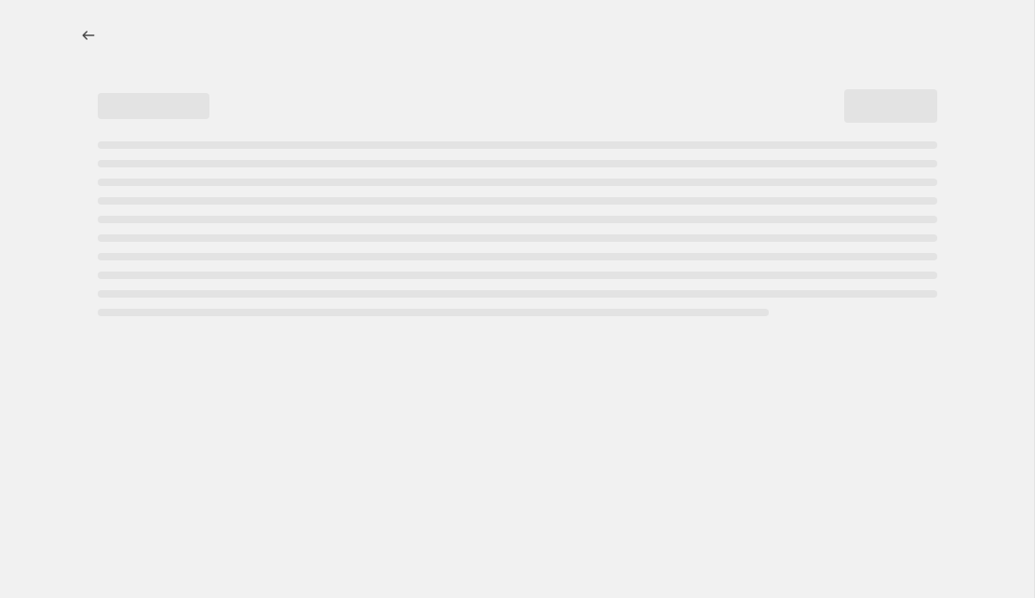
select select "percentage"
select select "collection"
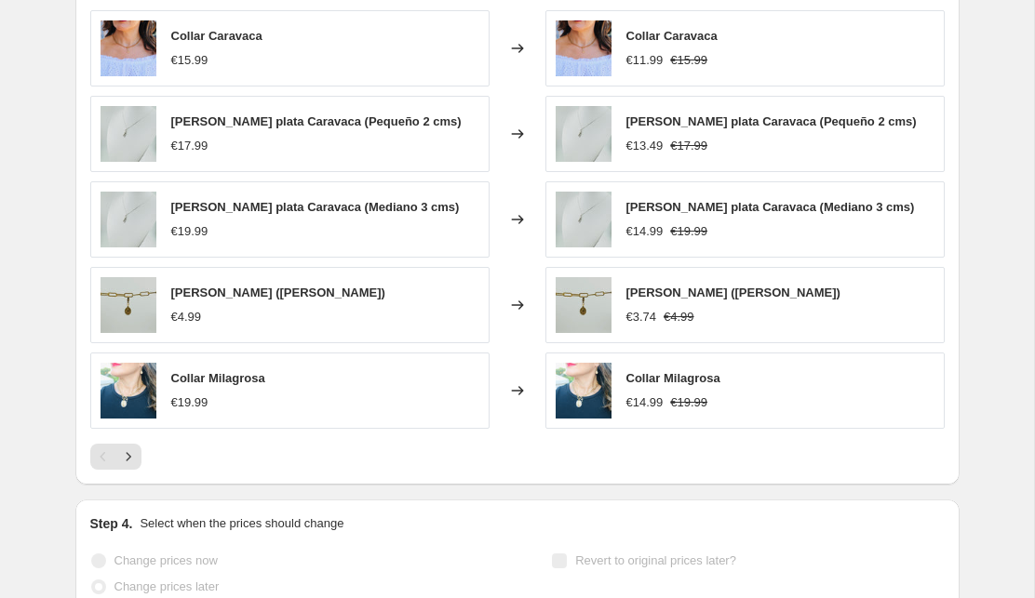
scroll to position [1474, 0]
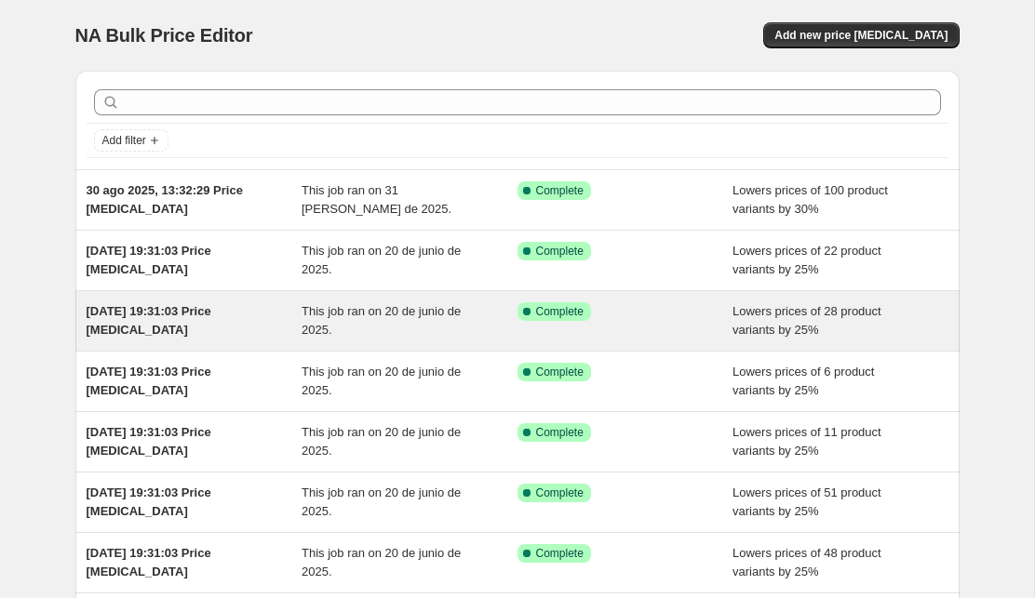
click at [343, 310] on span "This job ran on 20 de junio de 2025." at bounding box center [381, 320] width 159 height 33
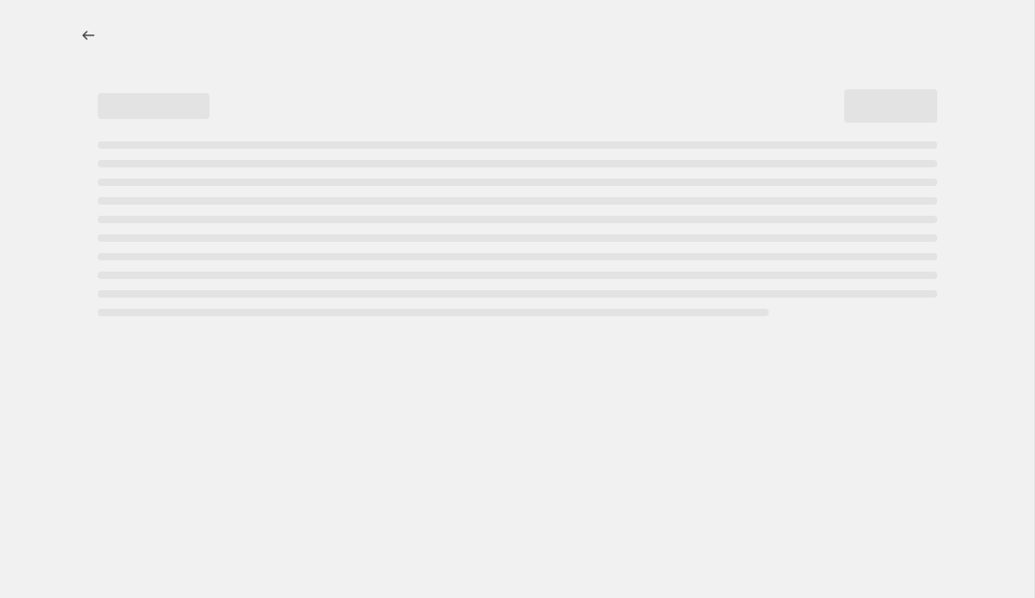
select select "percentage"
select select "collection"
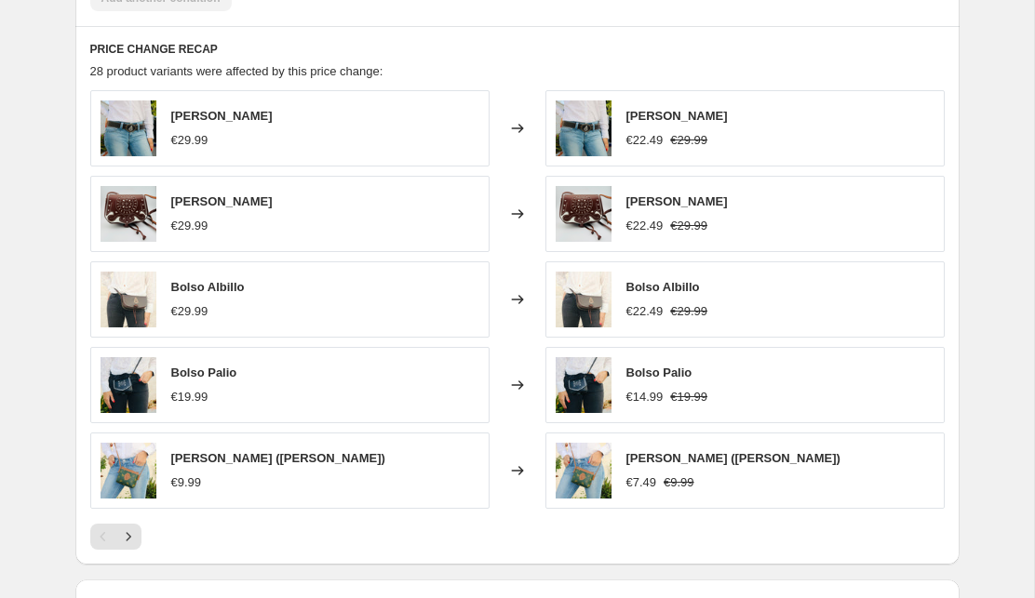
scroll to position [1396, 0]
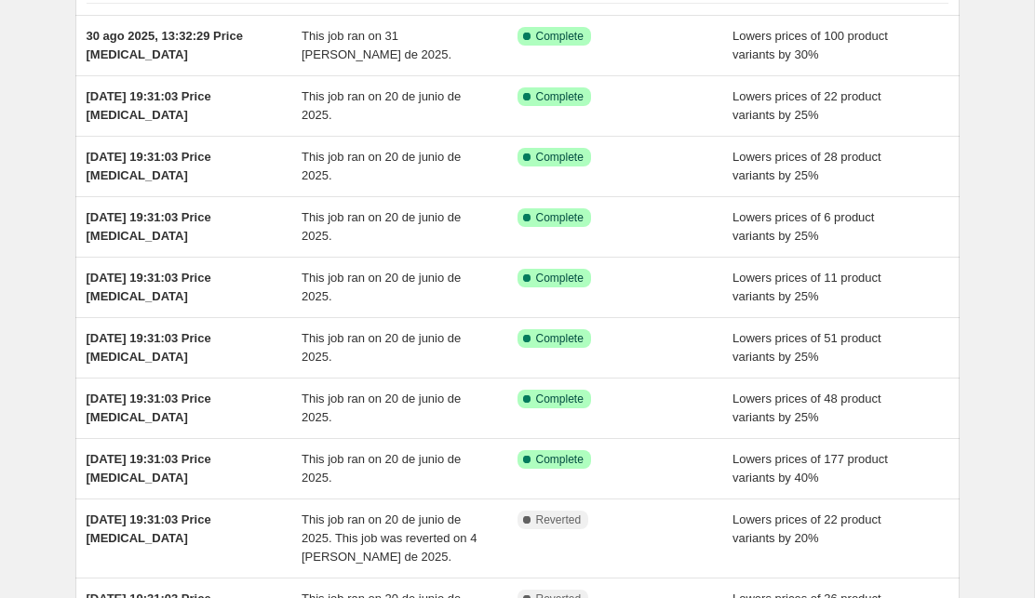
scroll to position [155, 0]
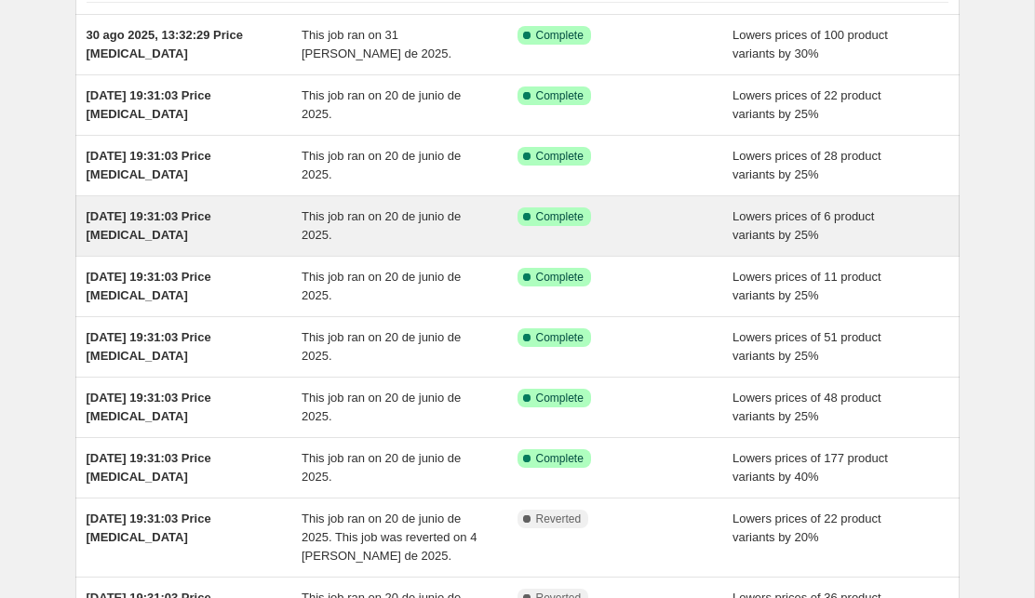
click at [335, 233] on div "This job ran on 20 de junio de 2025." at bounding box center [410, 226] width 216 height 37
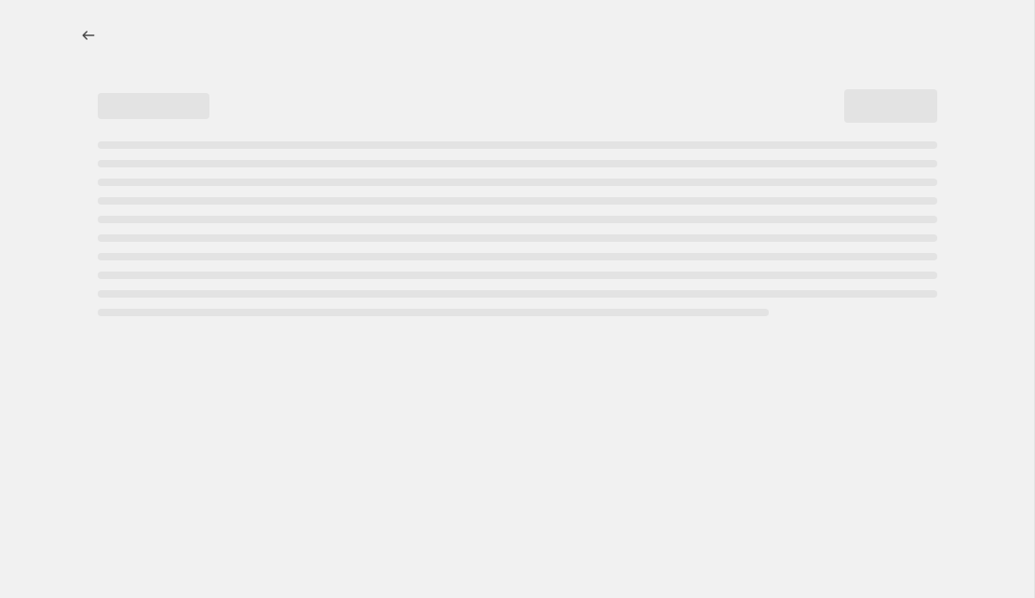
select select "percentage"
select select "collection"
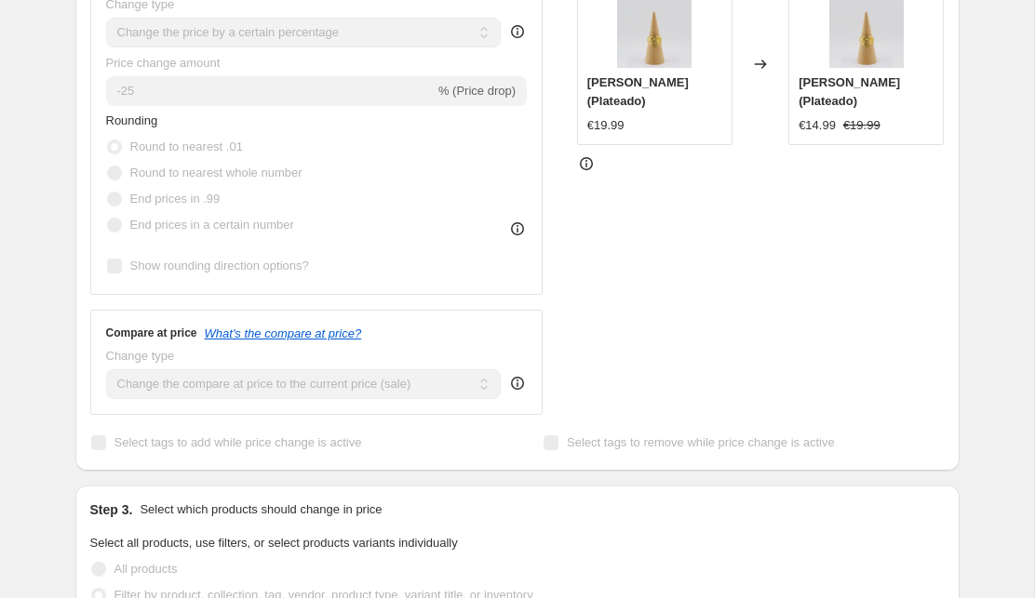
scroll to position [562, 0]
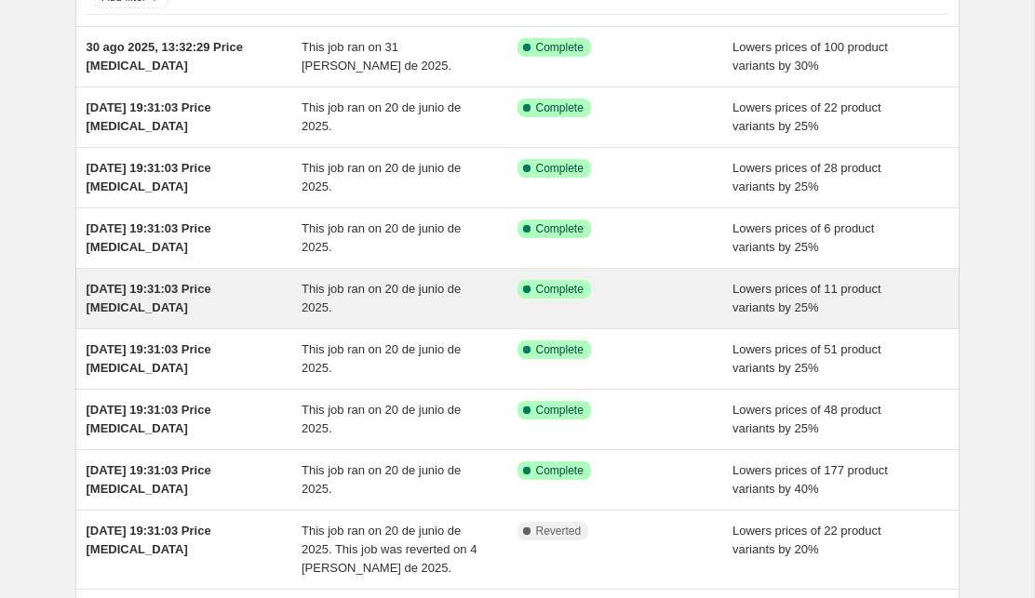
scroll to position [154, 0]
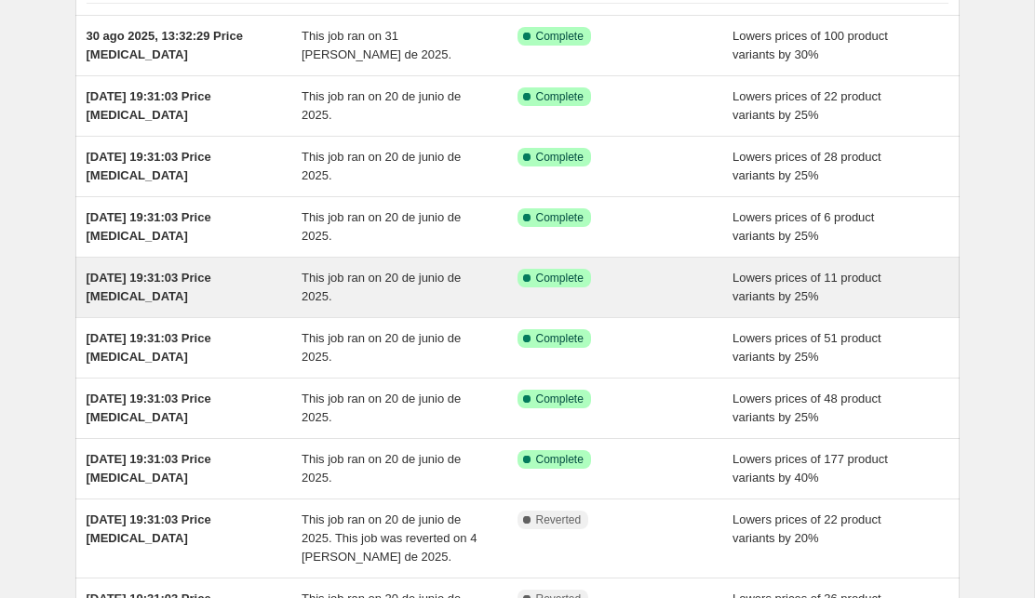
click at [433, 288] on div "This job ran on 20 de junio de 2025." at bounding box center [410, 287] width 216 height 37
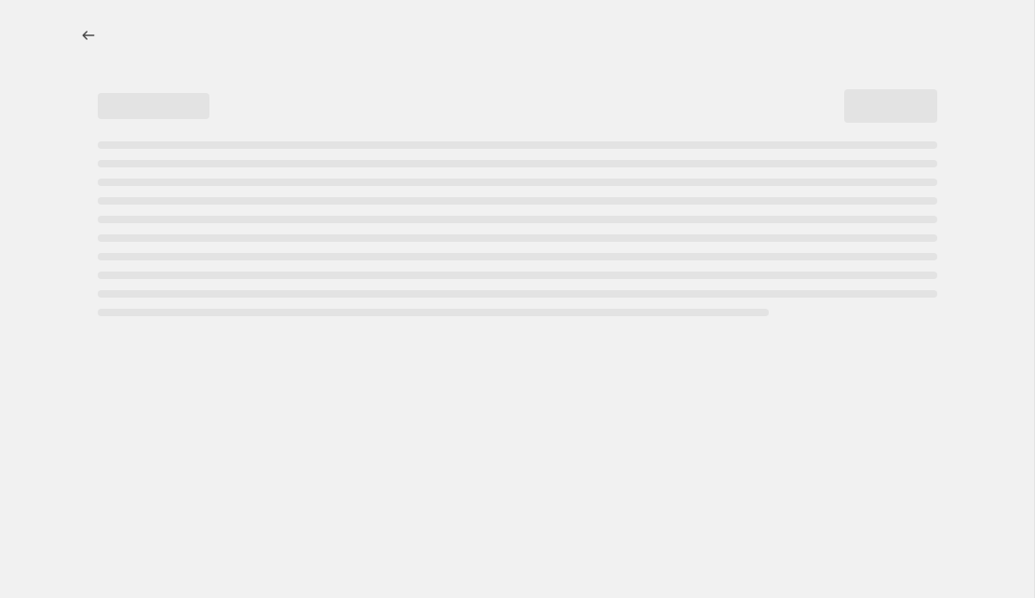
select select "percentage"
select select "collection"
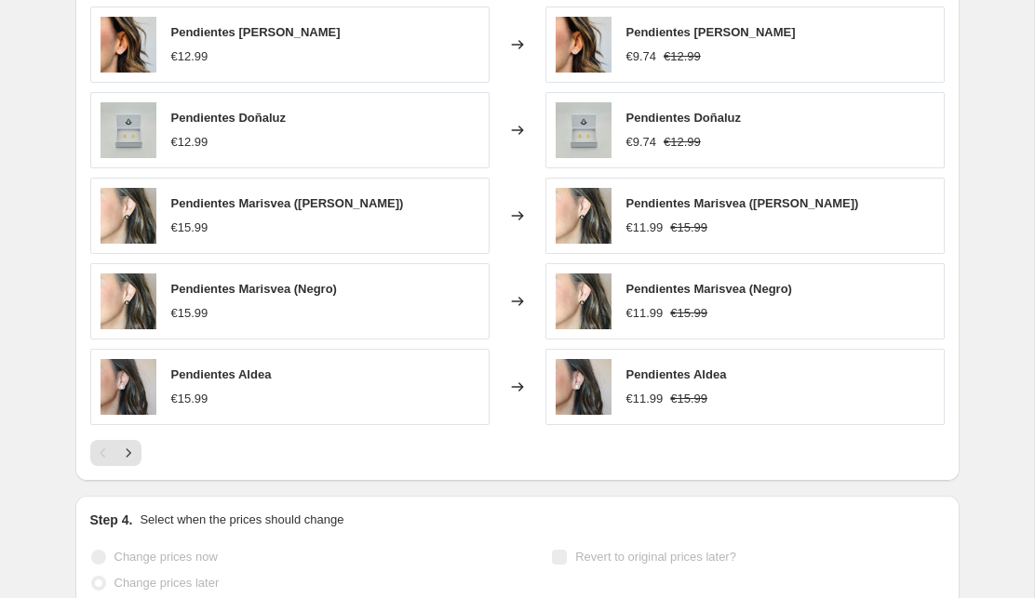
scroll to position [1491, 0]
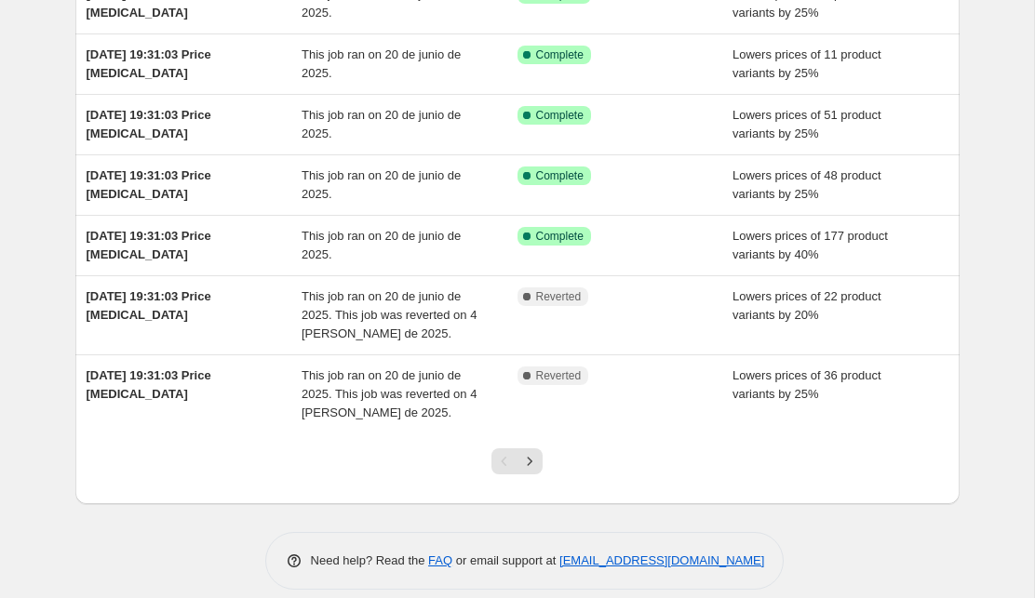
scroll to position [397, 0]
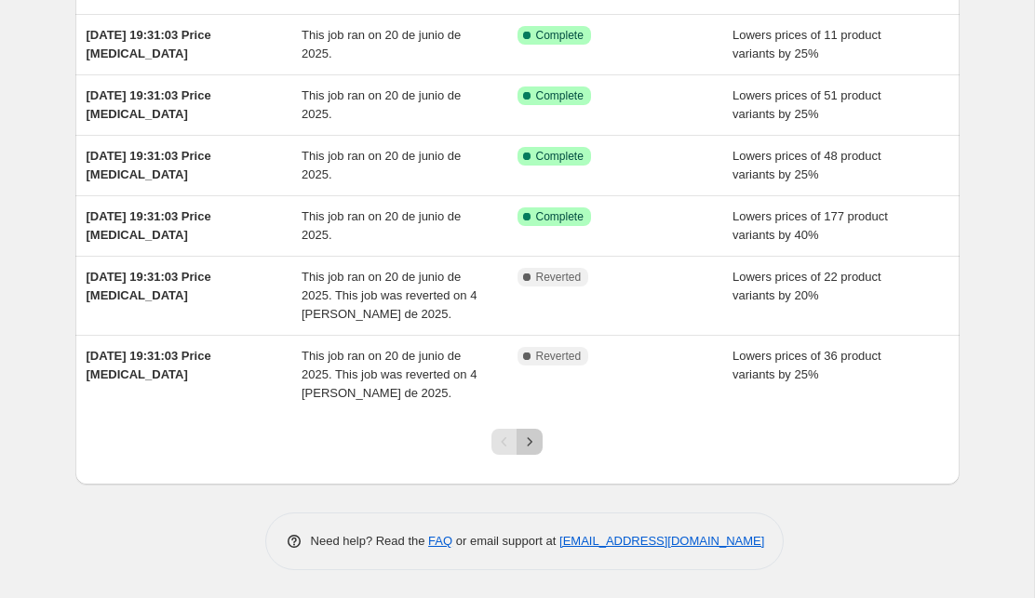
click at [529, 442] on icon "Next" at bounding box center [530, 441] width 5 height 8
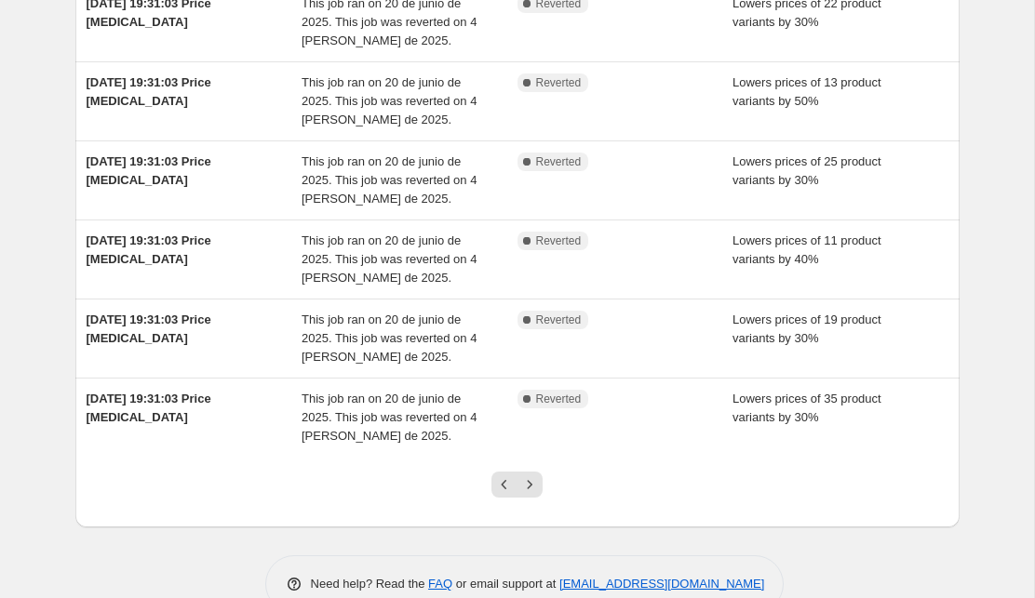
scroll to position [509, 0]
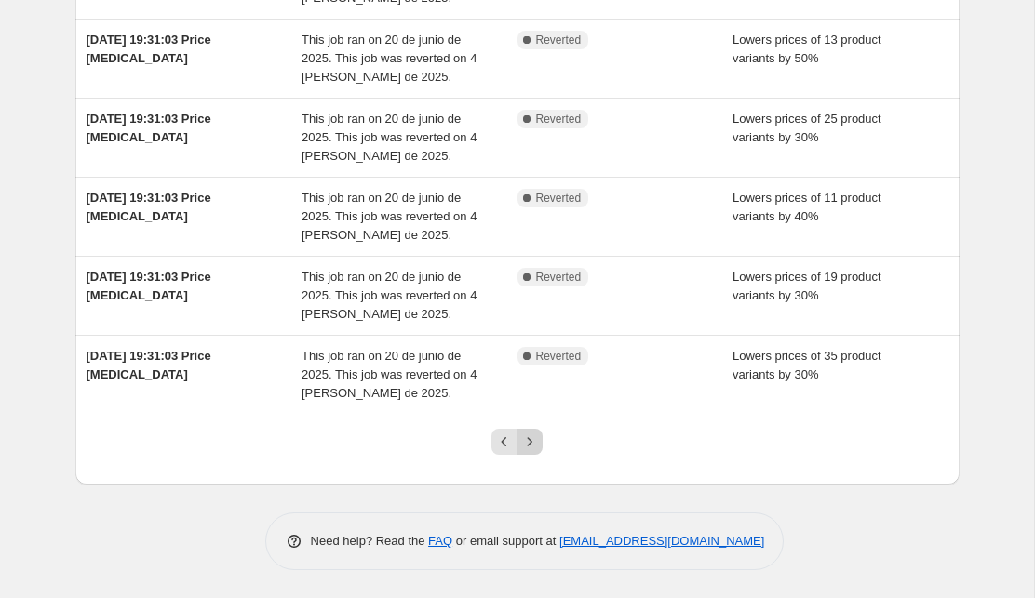
click at [532, 444] on icon "Next" at bounding box center [529, 442] width 19 height 19
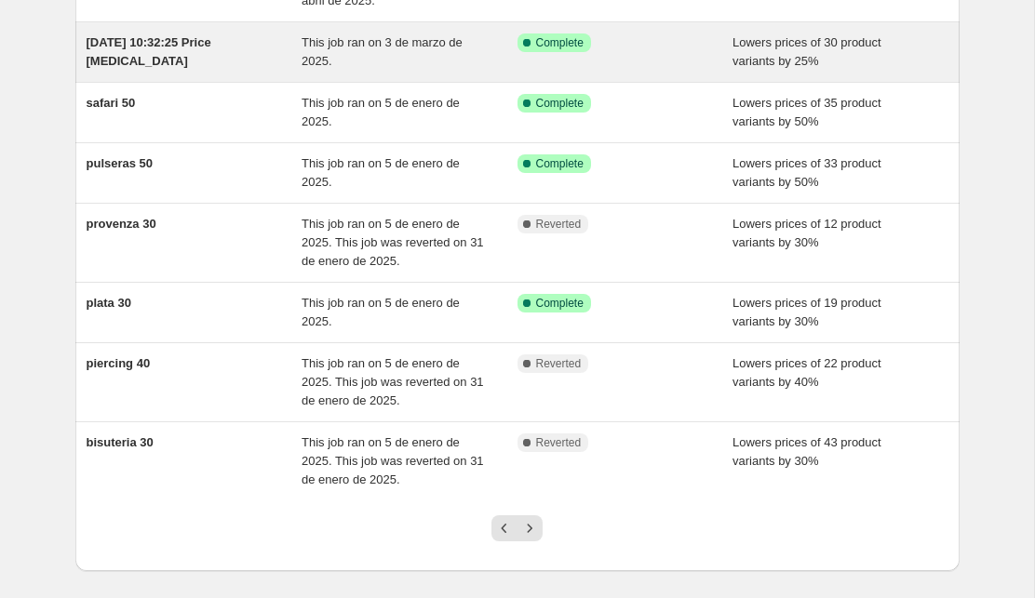
scroll to position [472, 0]
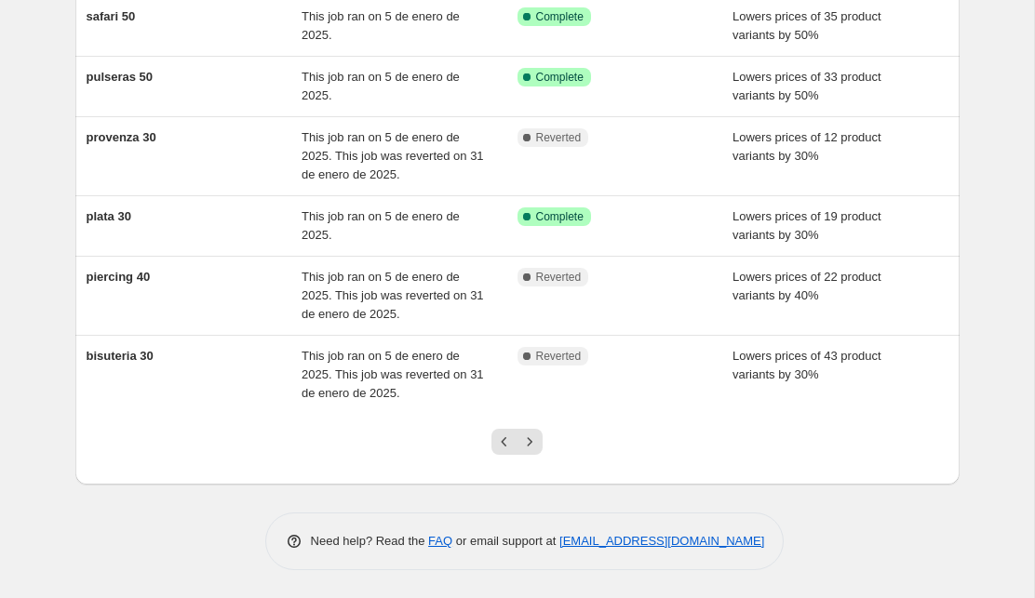
click at [504, 442] on icon "Previous" at bounding box center [504, 442] width 19 height 19
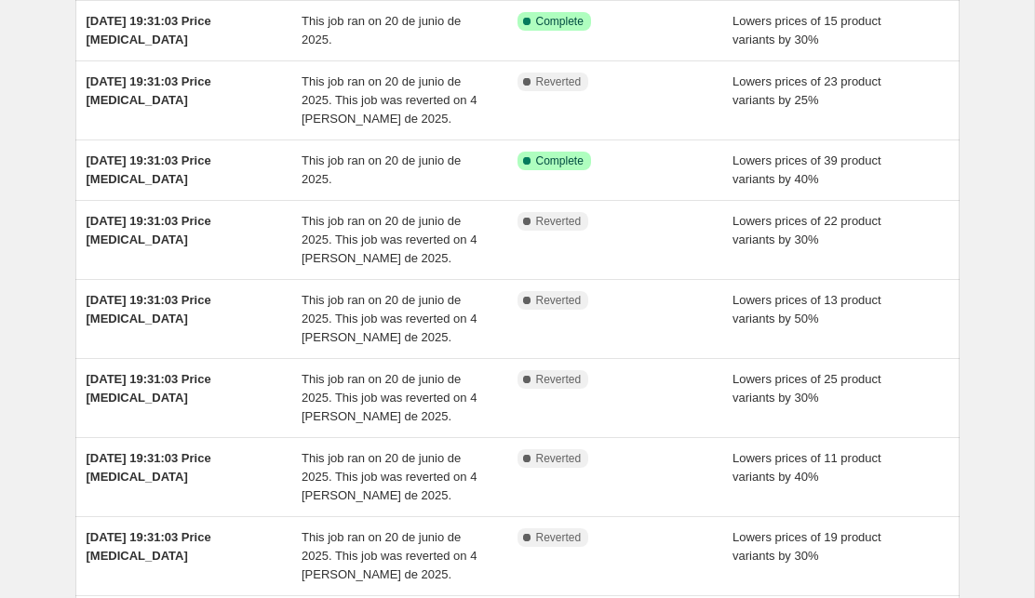
scroll to position [239, 0]
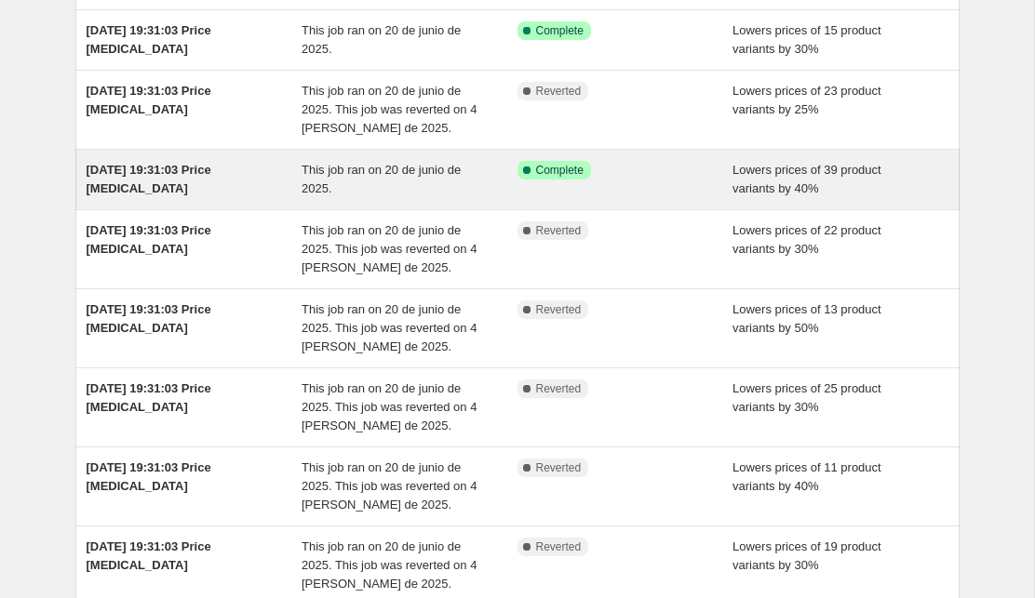
click at [455, 188] on div "This job ran on 20 de junio de 2025." at bounding box center [410, 179] width 216 height 37
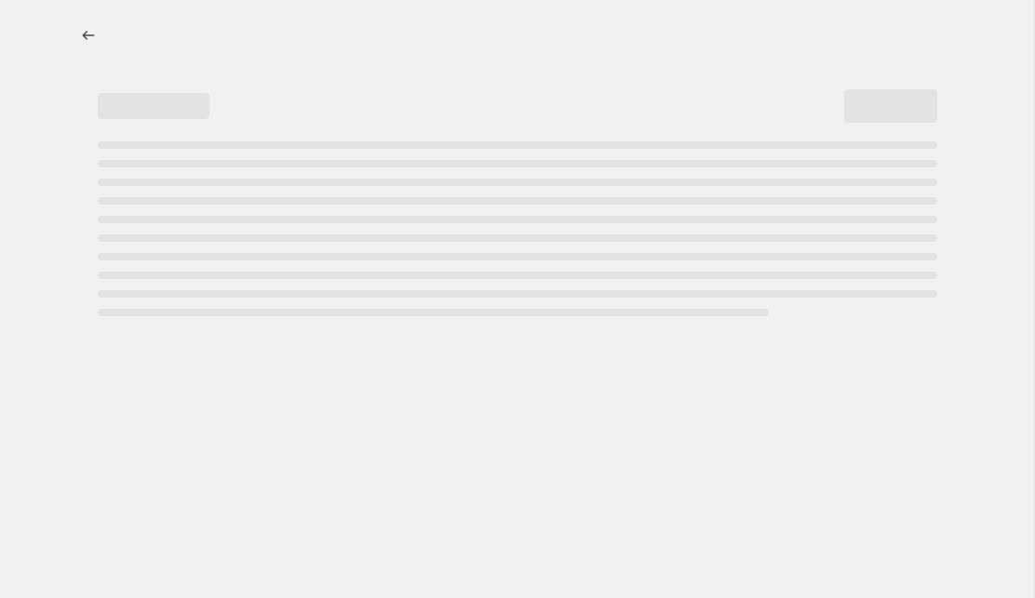
select select "percentage"
select select "collection"
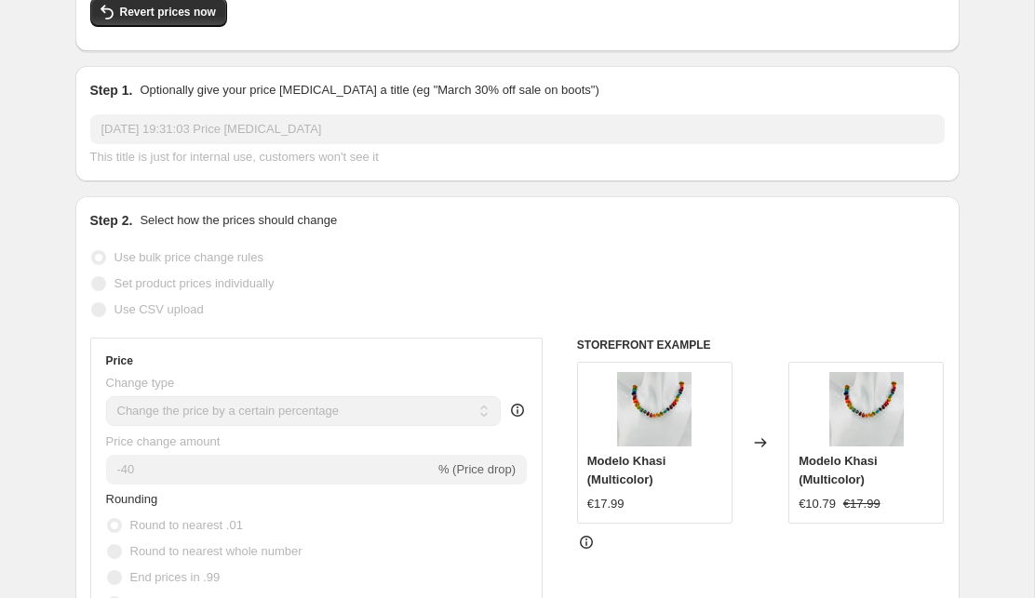
scroll to position [178, 0]
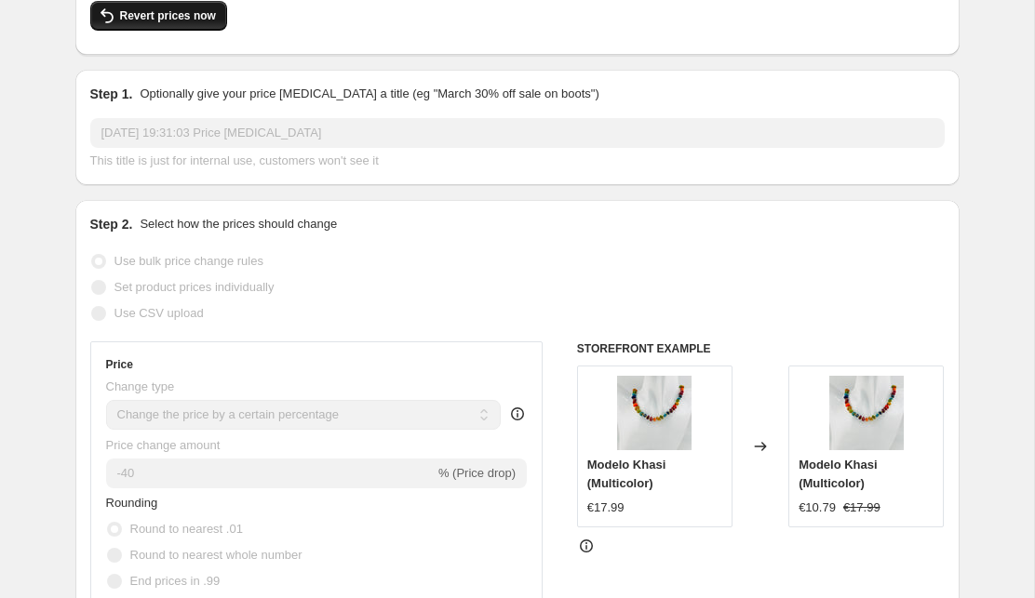
click at [178, 18] on span "Revert prices now" at bounding box center [168, 15] width 96 height 15
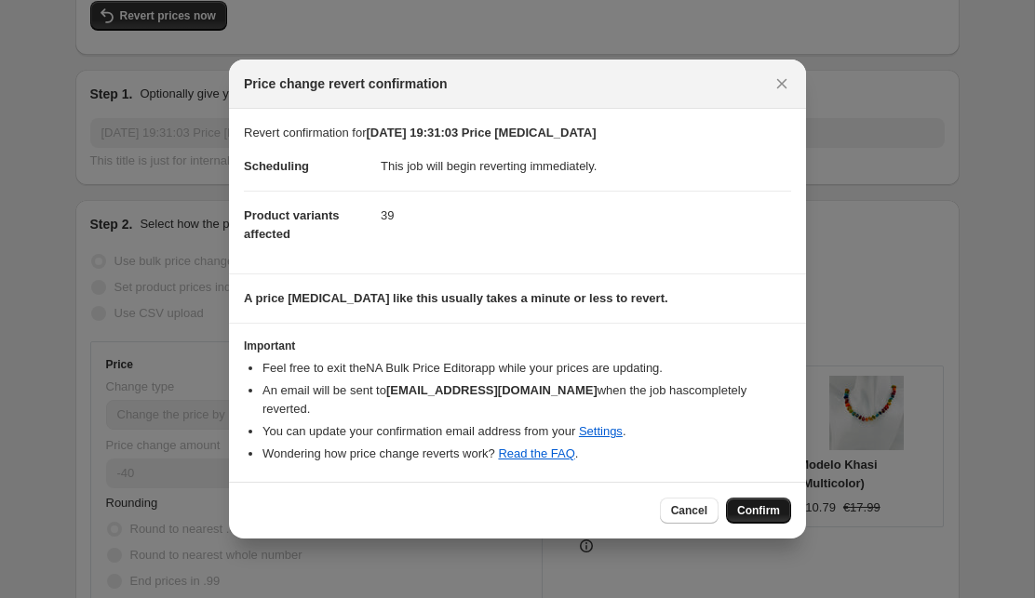
click at [774, 503] on span "Confirm" at bounding box center [758, 510] width 43 height 15
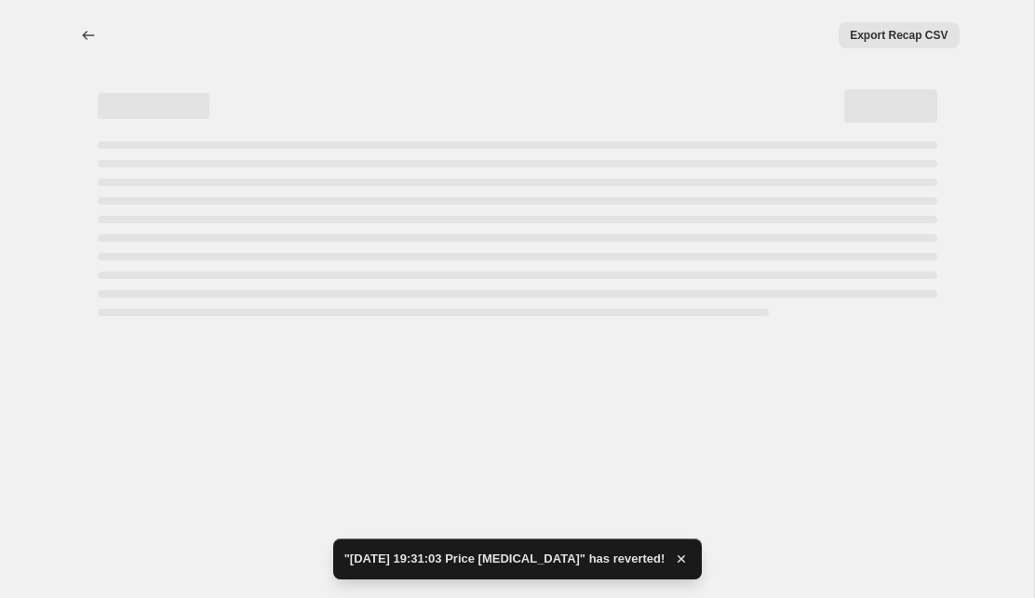
select select "percentage"
select select "collection"
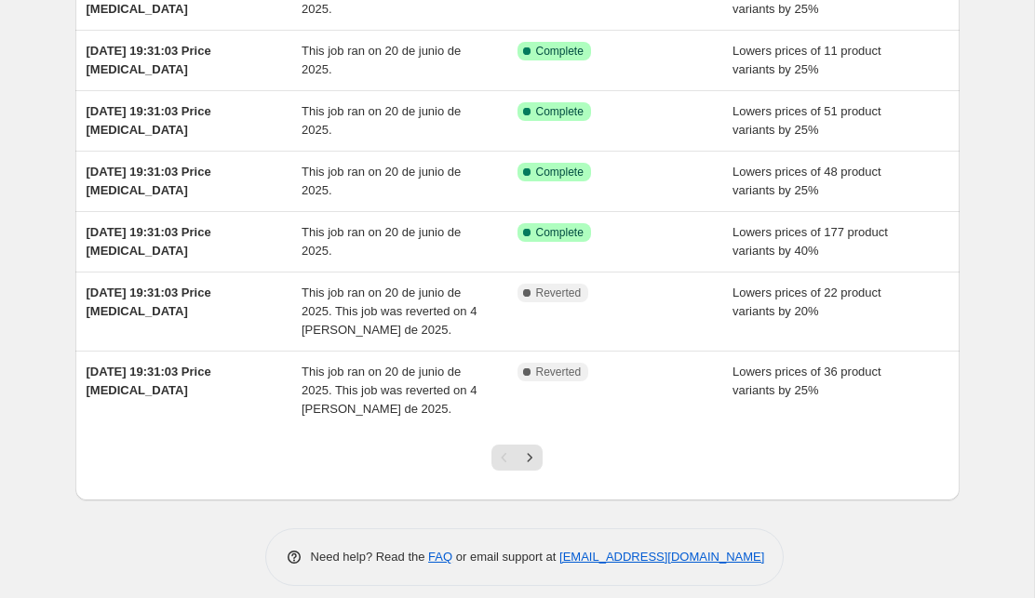
scroll to position [397, 0]
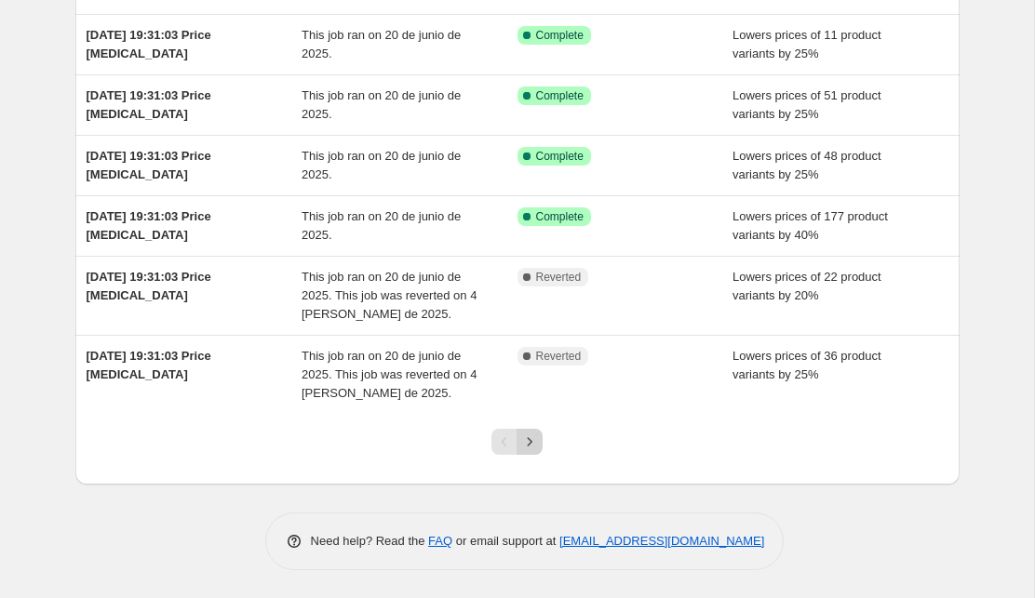
click at [522, 451] on button "Next" at bounding box center [529, 442] width 26 height 26
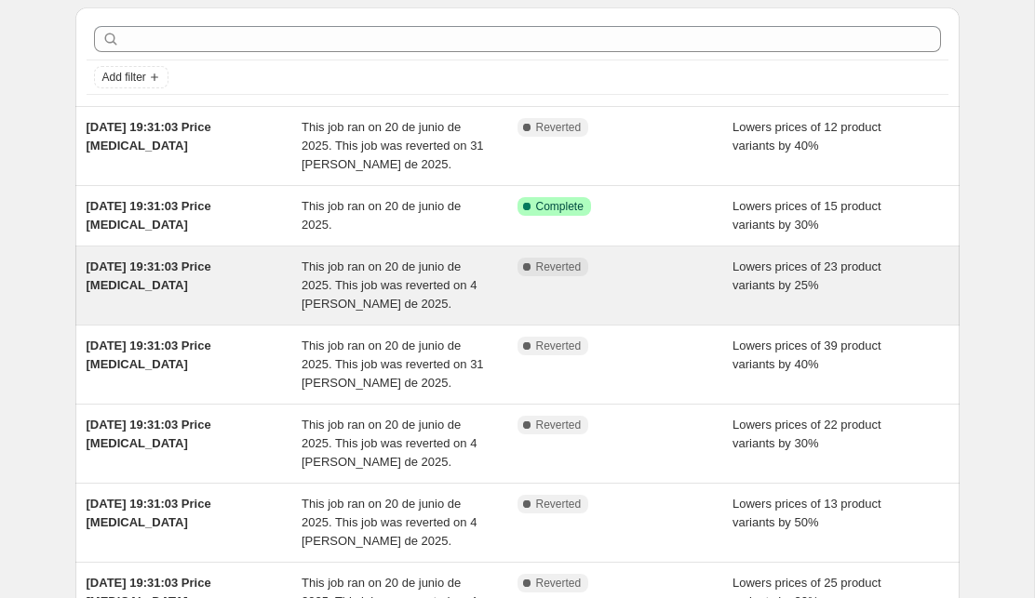
scroll to position [0, 0]
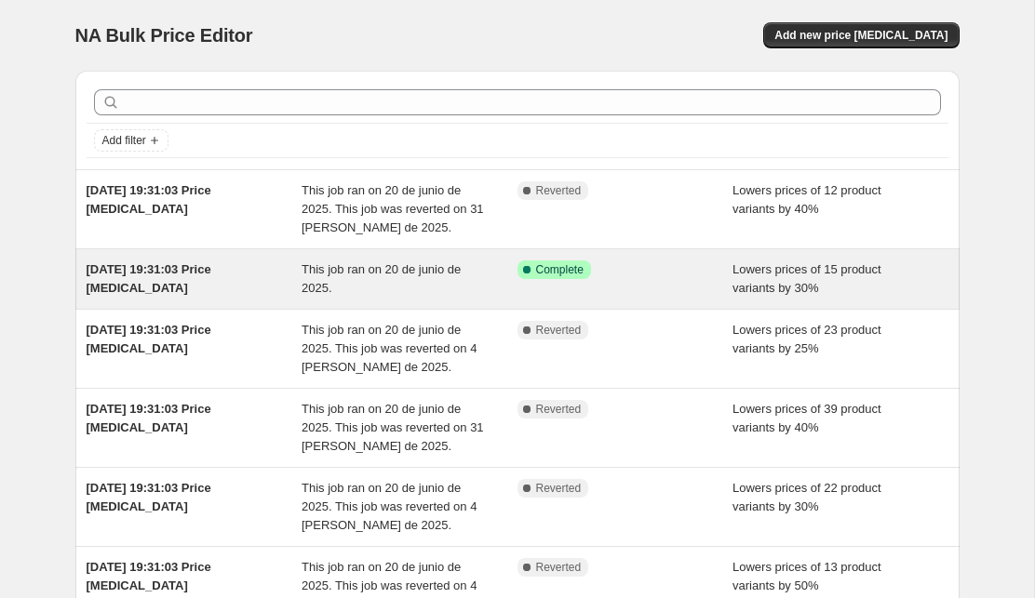
click at [481, 286] on div "This job ran on 20 de junio de 2025." at bounding box center [410, 279] width 216 height 37
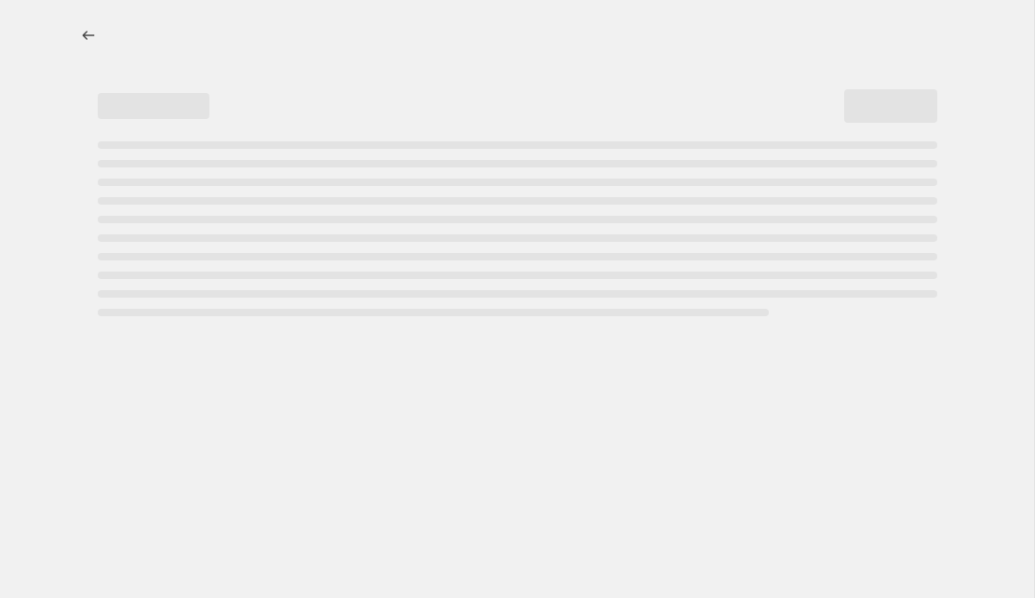
select select "percentage"
select select "collection"
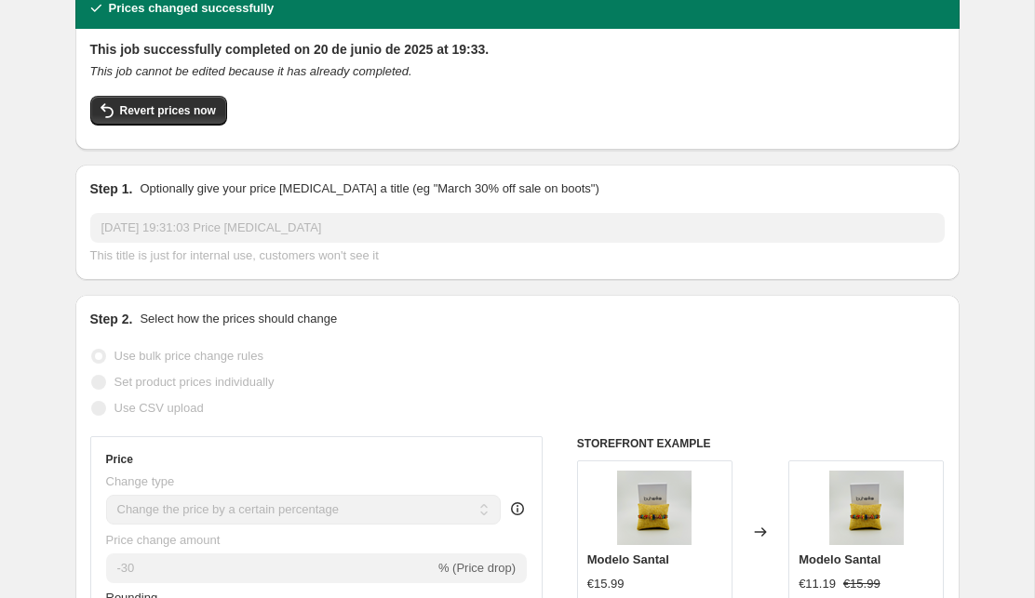
scroll to position [50, 0]
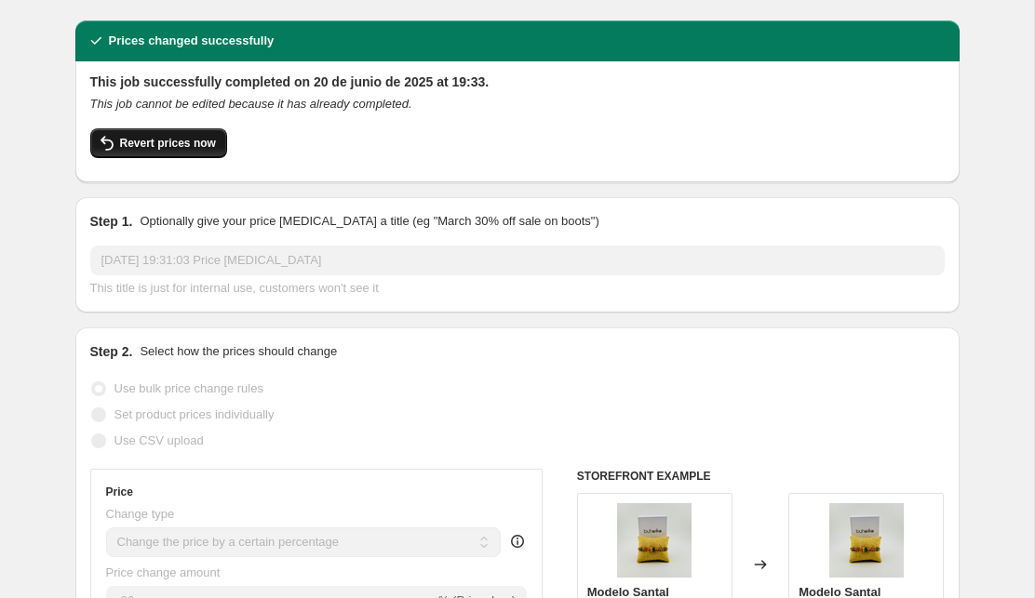
click at [181, 139] on span "Revert prices now" at bounding box center [168, 143] width 96 height 15
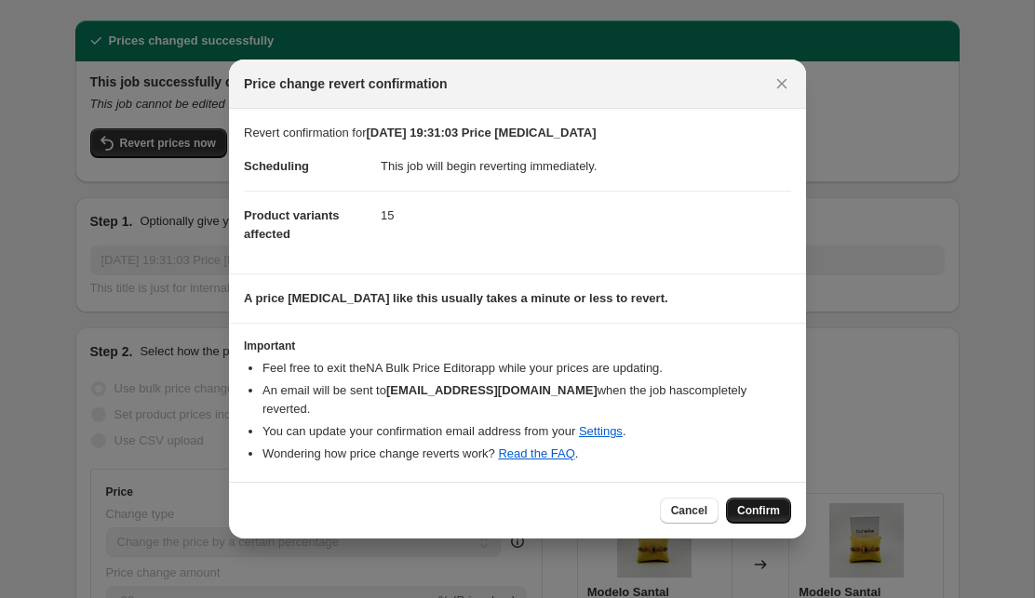
click at [761, 504] on span "Confirm" at bounding box center [758, 510] width 43 height 15
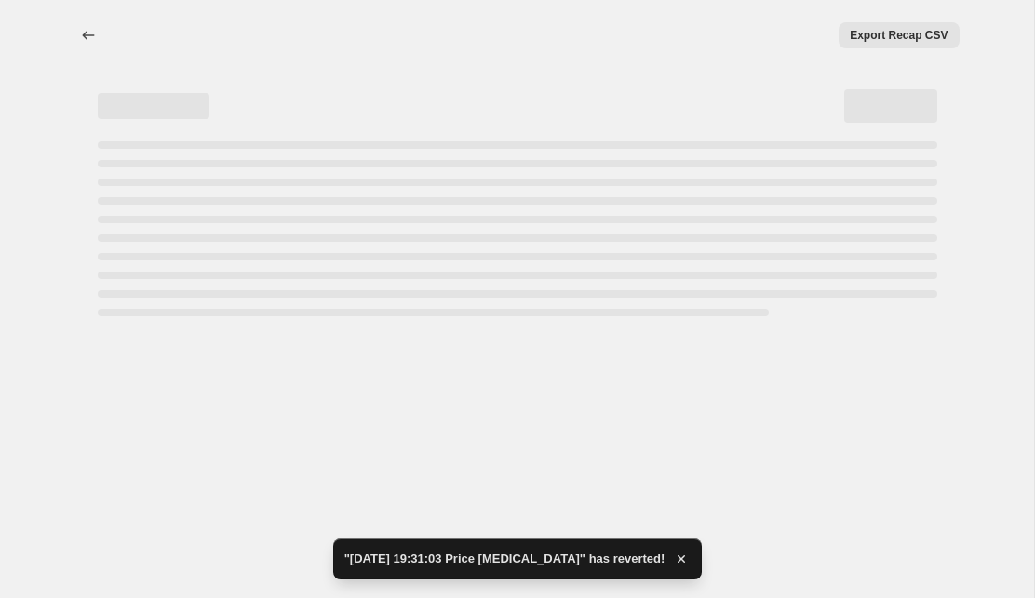
select select "percentage"
select select "collection"
